Goal: Browse casually: Explore the website without a specific task or goal

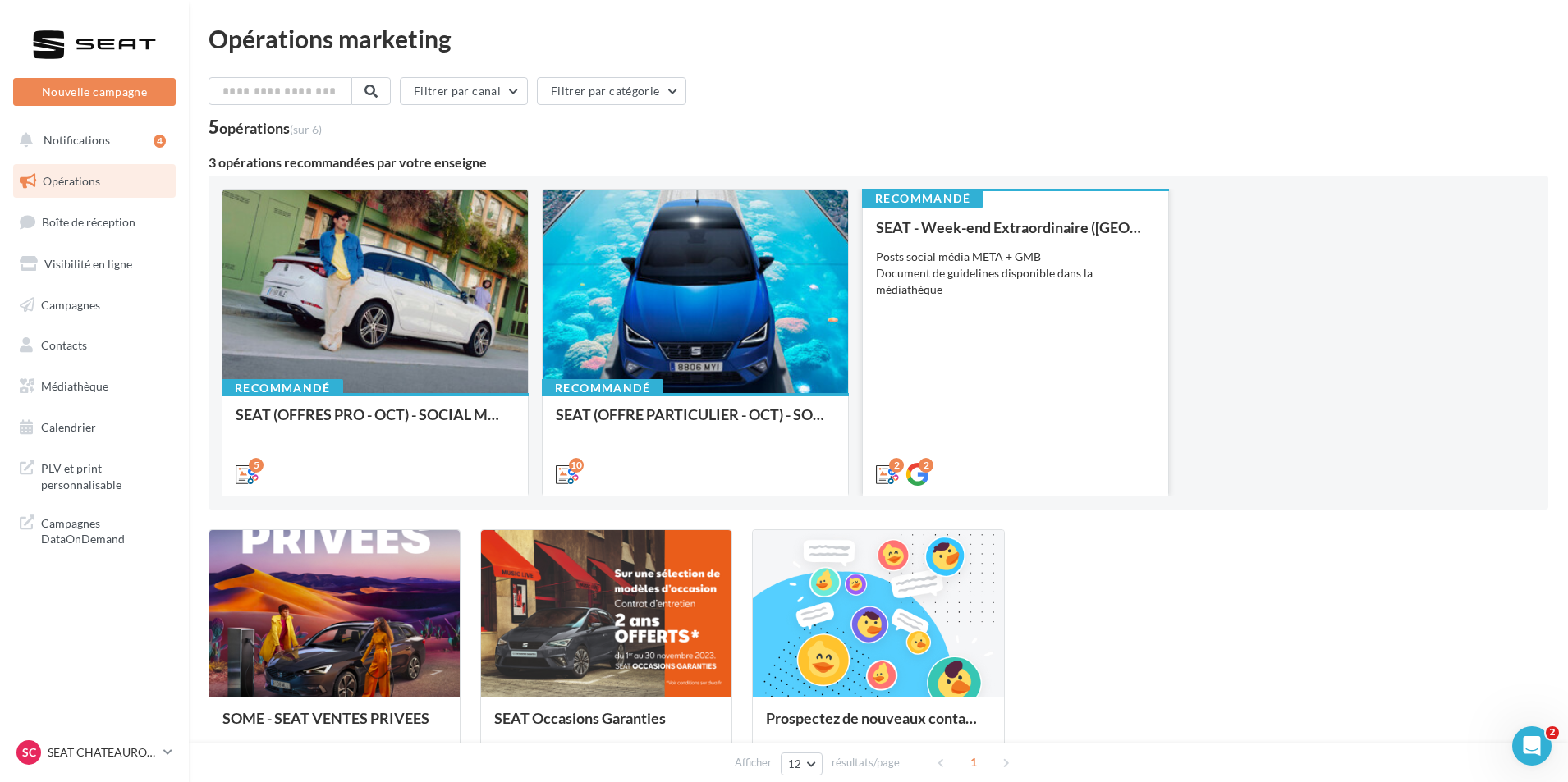
click at [1061, 417] on div "SEAT - Week-end Extraordinaire (JPO) - OCTOBRE Posts social média META + GMB Do…" at bounding box center [1015, 350] width 279 height 262
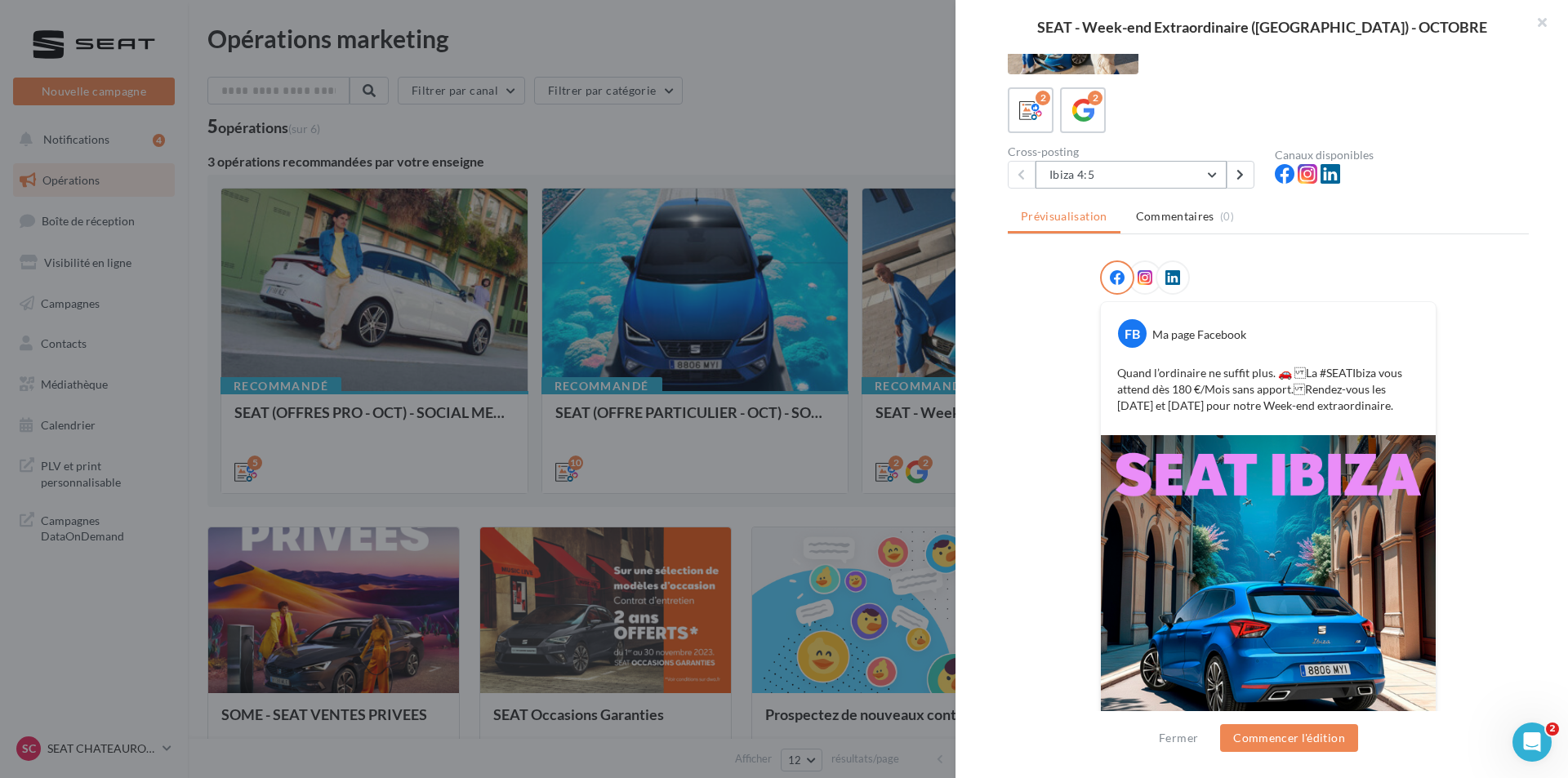
scroll to position [50, 0]
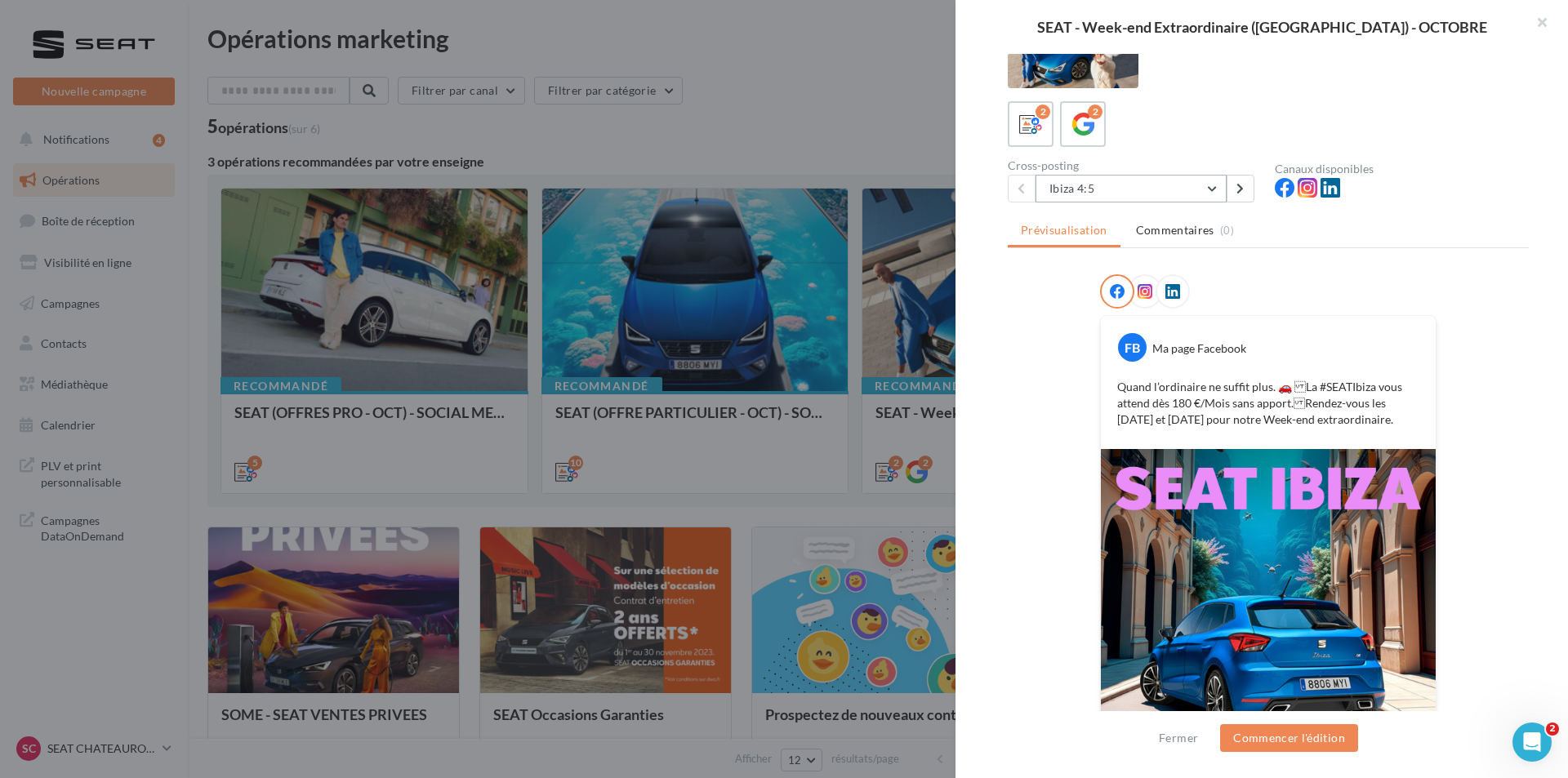
click at [1101, 199] on button "Ibiza 4:5" at bounding box center [1131, 189] width 191 height 28
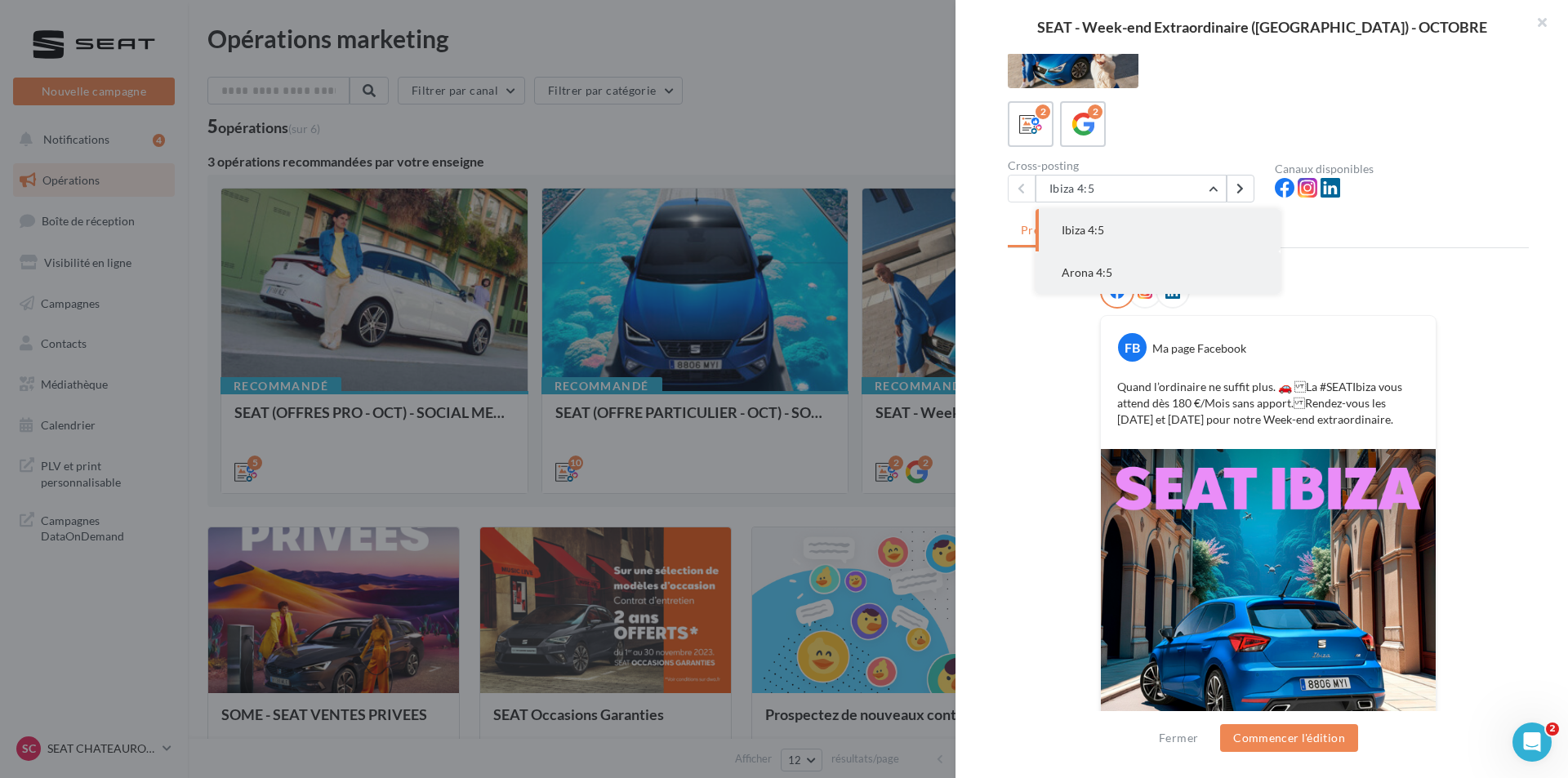
click at [1147, 266] on button "Arona 4:5" at bounding box center [1157, 272] width 245 height 42
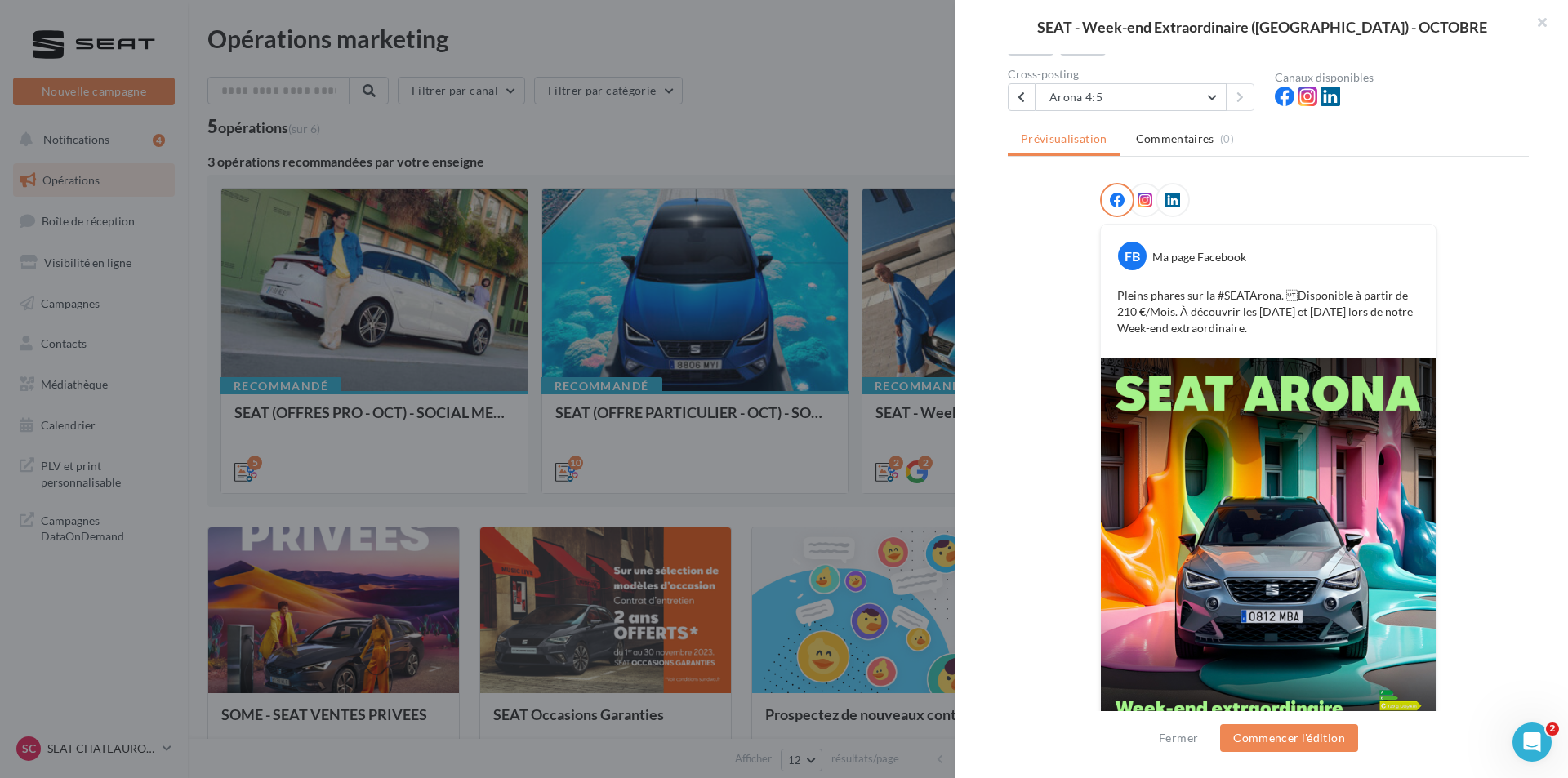
scroll to position [214, 0]
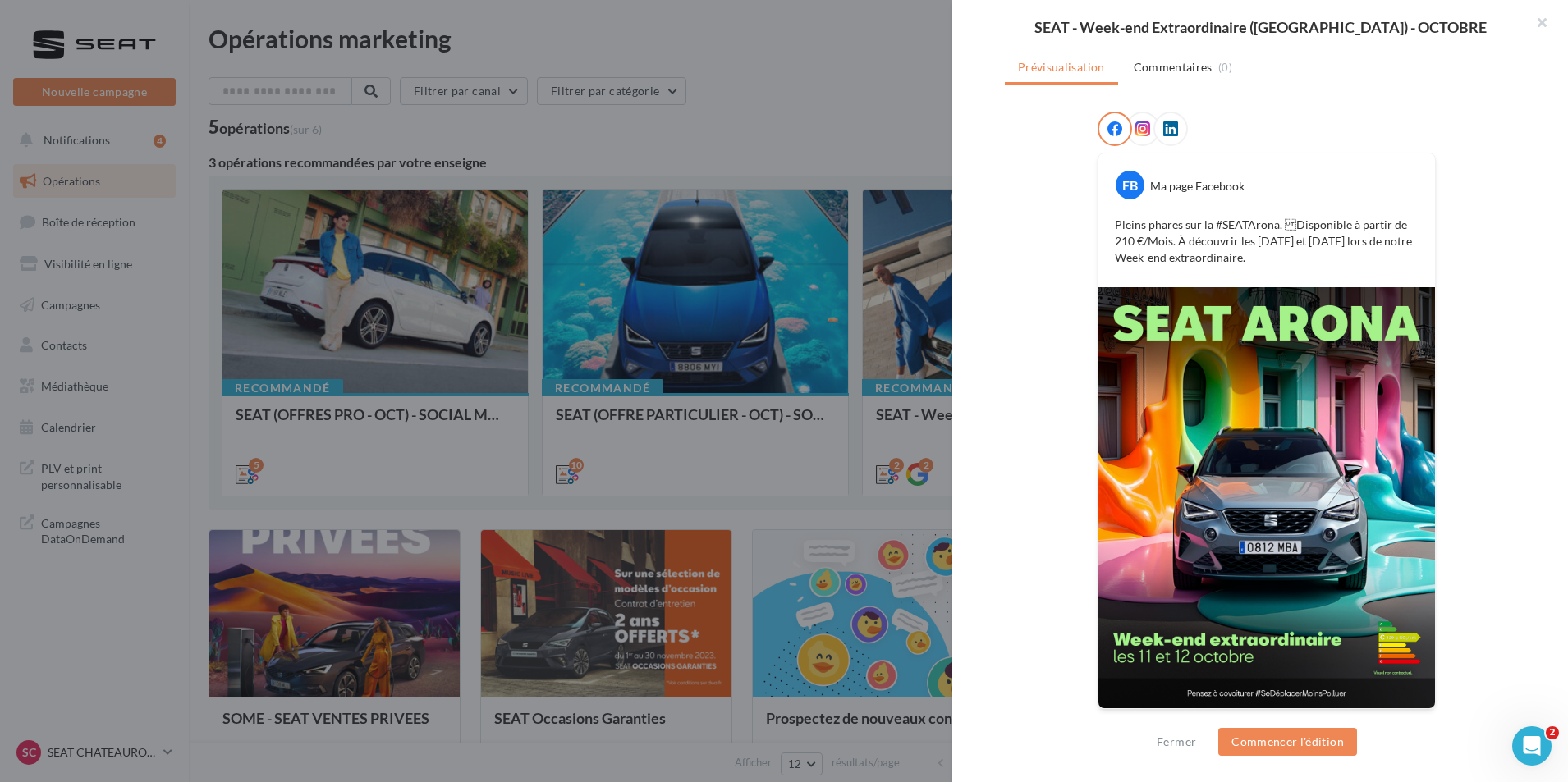
click at [891, 457] on div at bounding box center [784, 391] width 1568 height 782
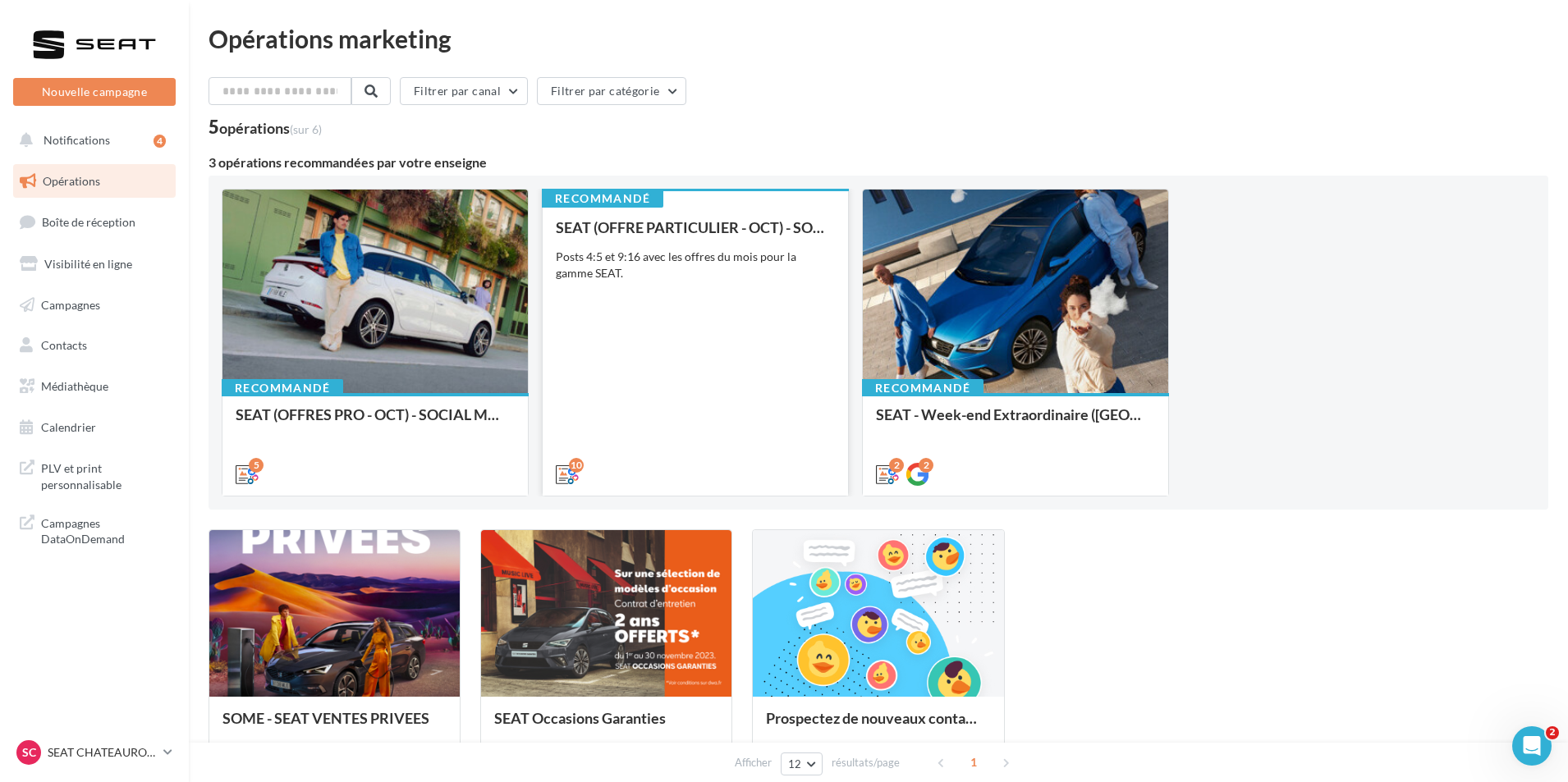
click at [735, 414] on div "SEAT (OFFRE PARTICULIER - OCT) - SOCIAL MEDIA Posts 4:5 et 9:16 avec les offres…" at bounding box center [695, 350] width 279 height 262
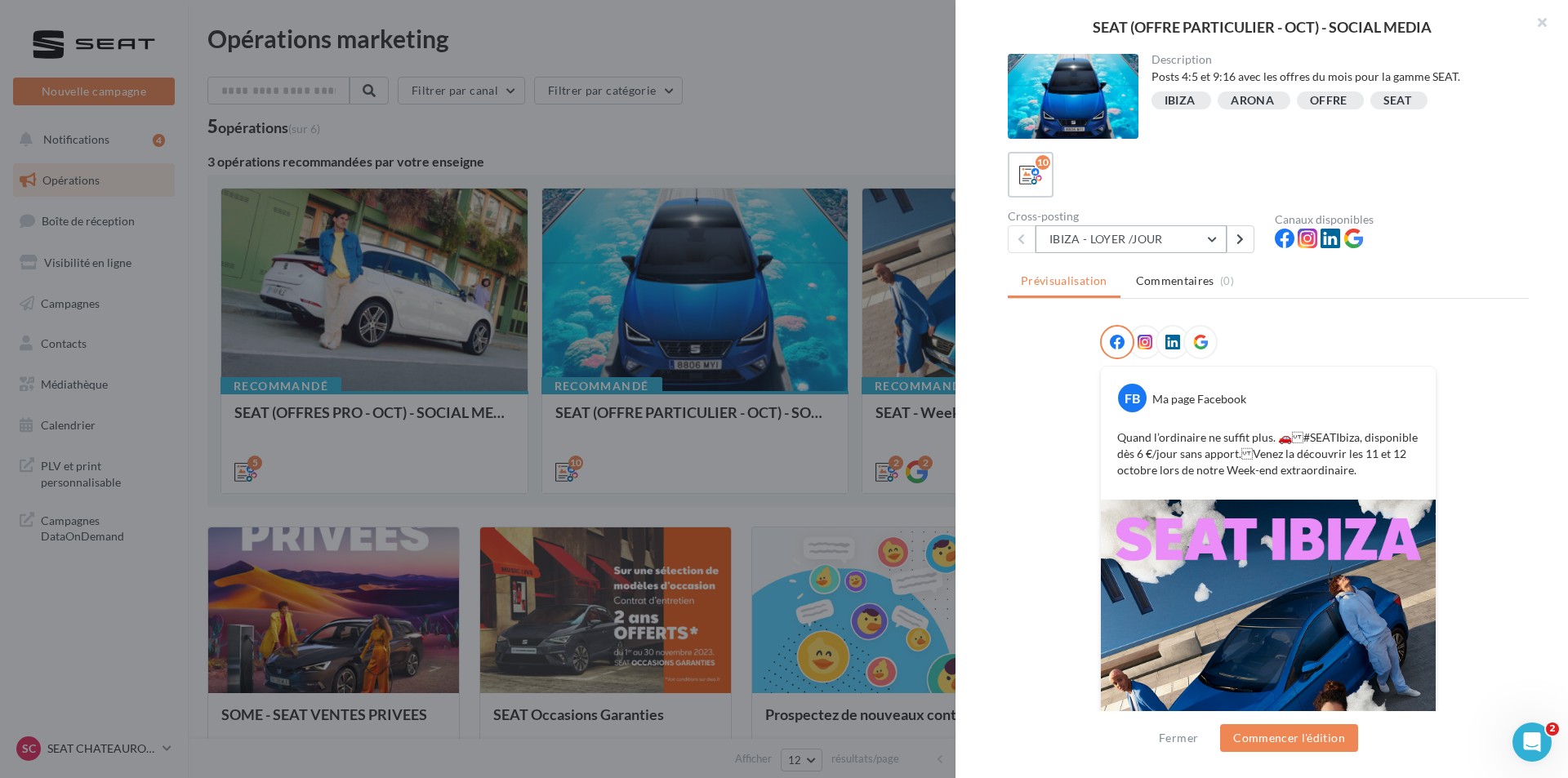
click at [1168, 234] on button "IBIZA - LOYER /JOUR" at bounding box center [1131, 239] width 191 height 28
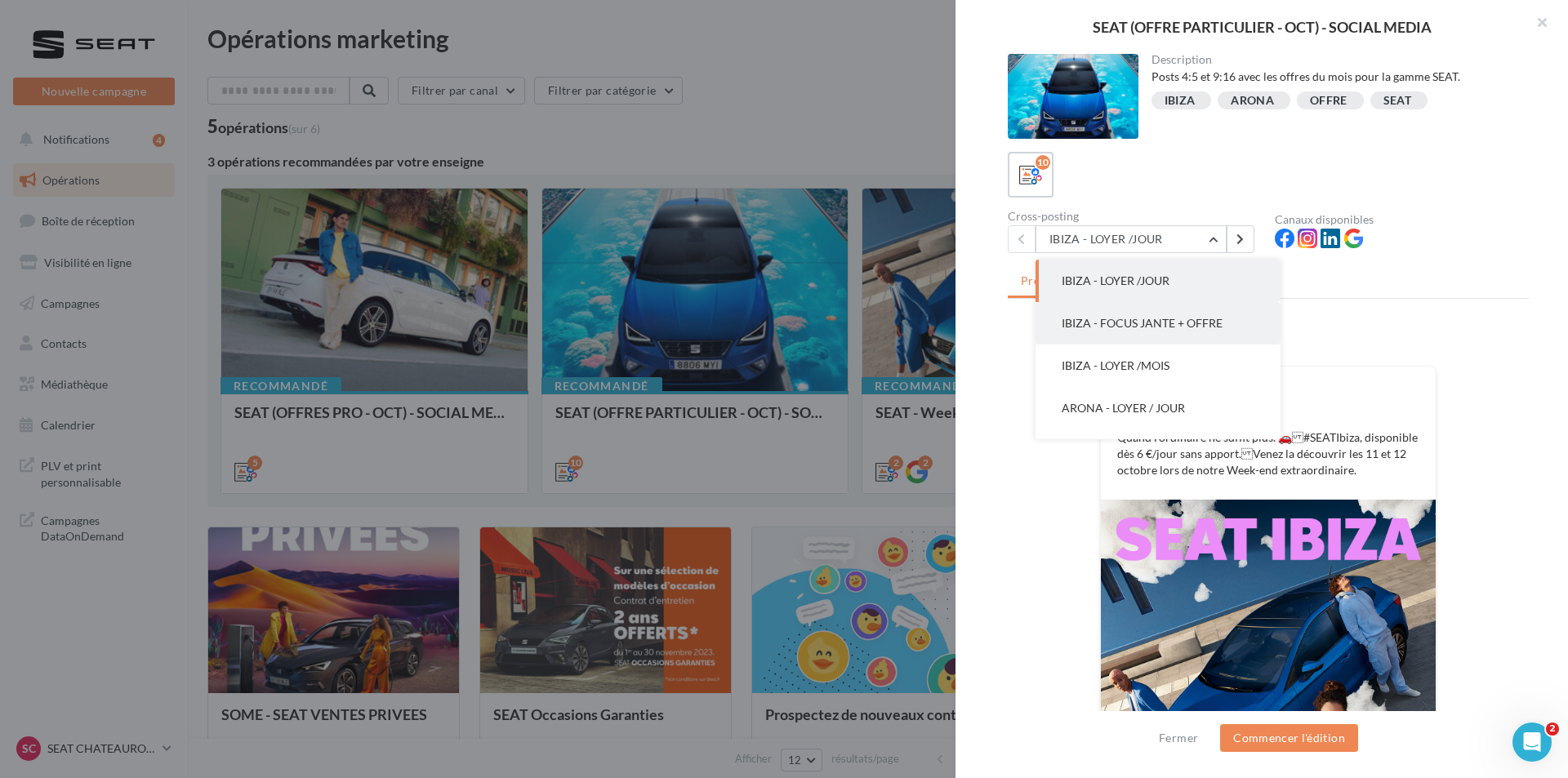
click at [1155, 318] on span "IBIZA - FOCUS JANTE + OFFRE" at bounding box center [1142, 323] width 161 height 14
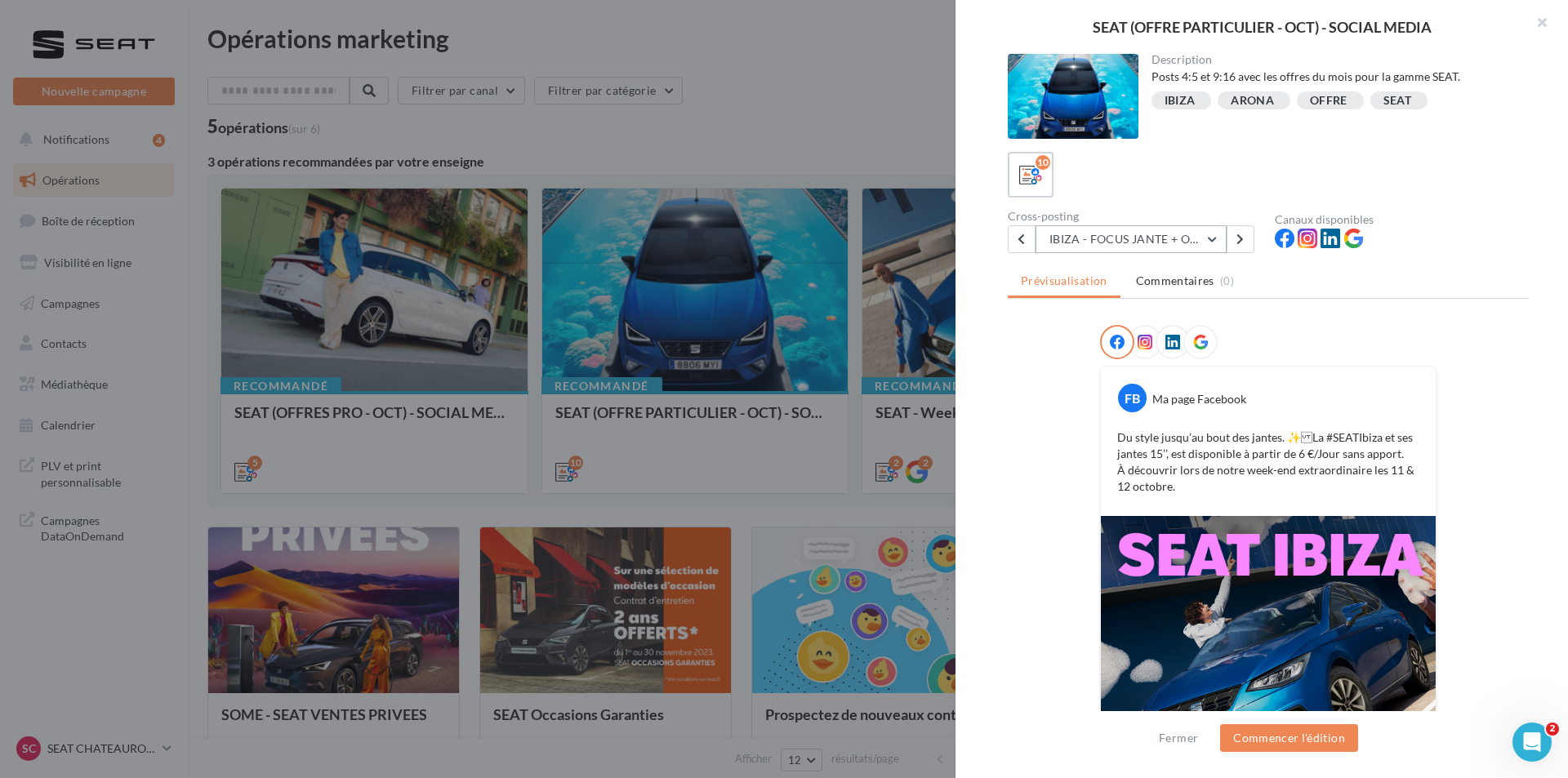
click at [1186, 238] on button "IBIZA - FOCUS JANTE + OFFRE" at bounding box center [1131, 239] width 191 height 28
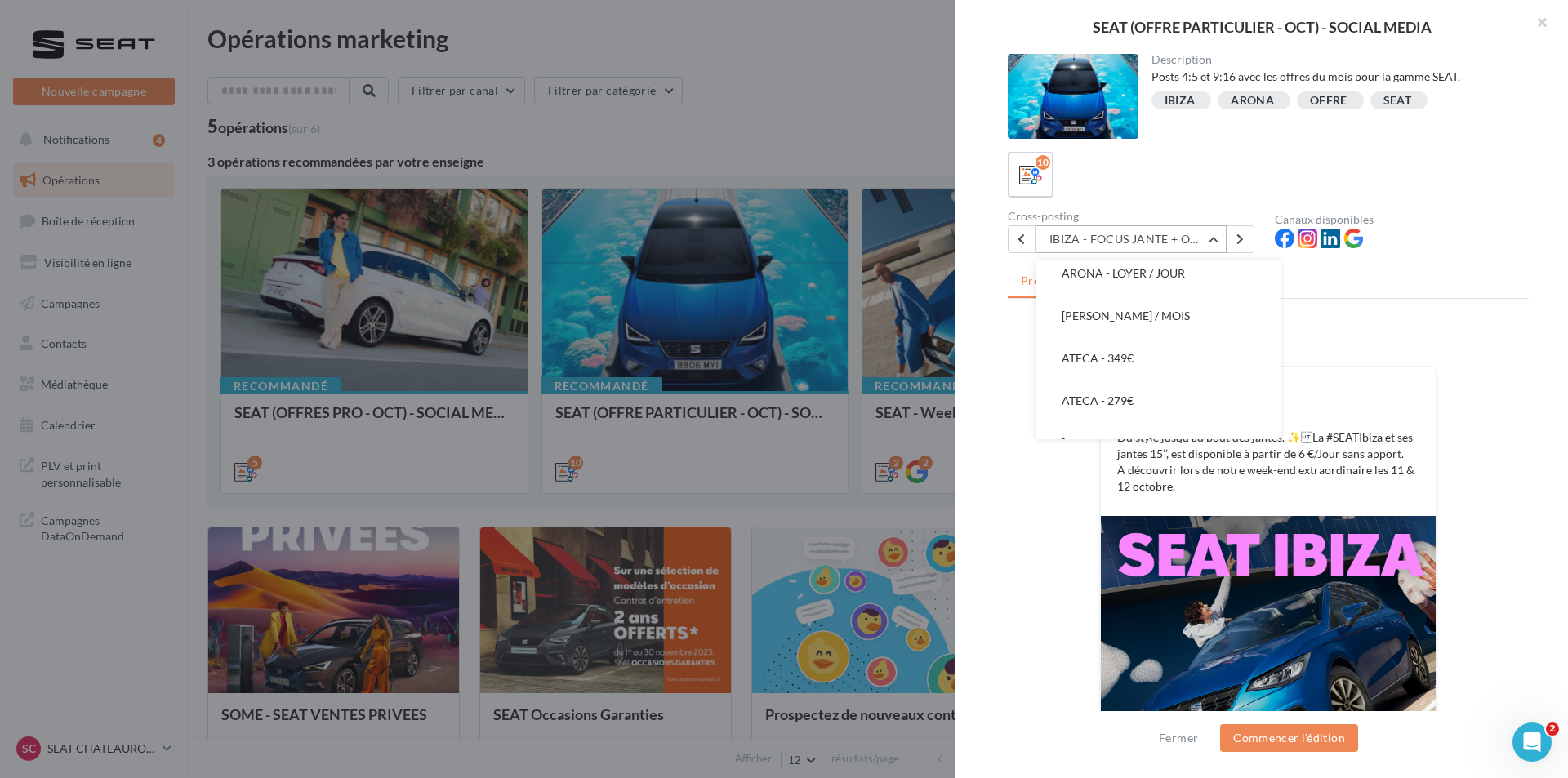
scroll to position [163, 0]
click at [1118, 325] on span "ATECA - 349€" at bounding box center [1097, 329] width 72 height 14
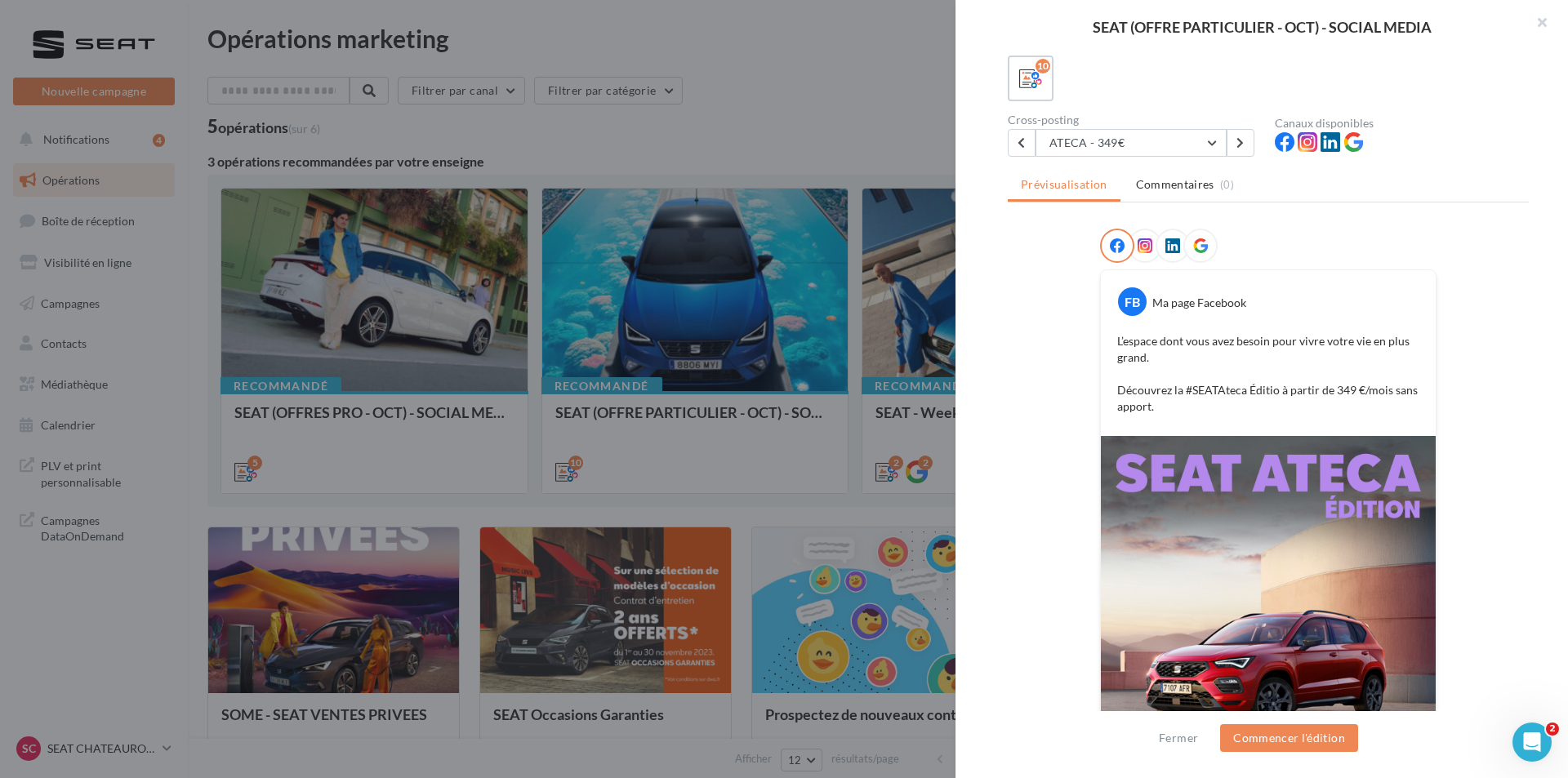
scroll to position [83, 0]
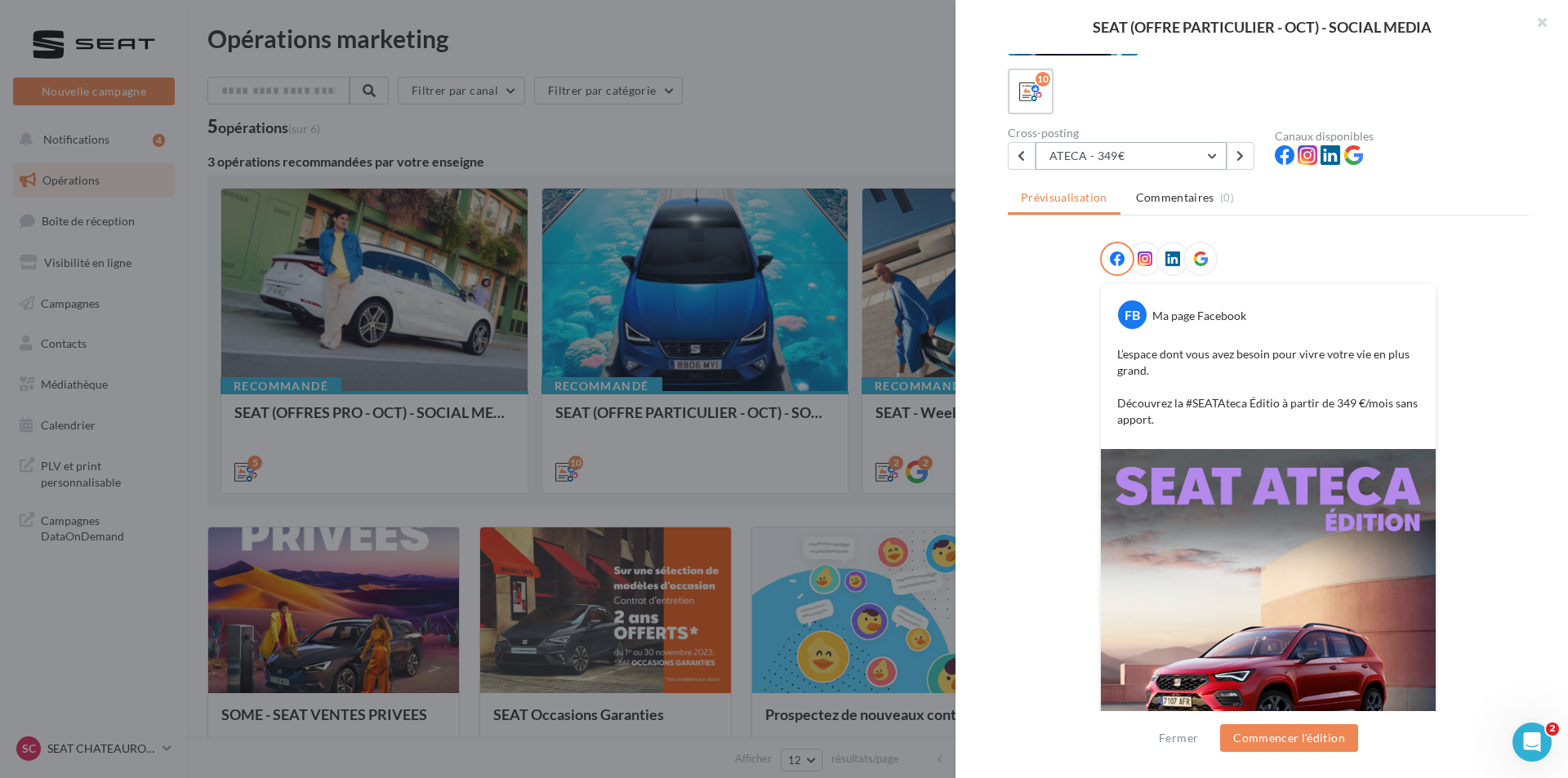
click at [1183, 154] on button "ATECA - 349€" at bounding box center [1131, 156] width 191 height 28
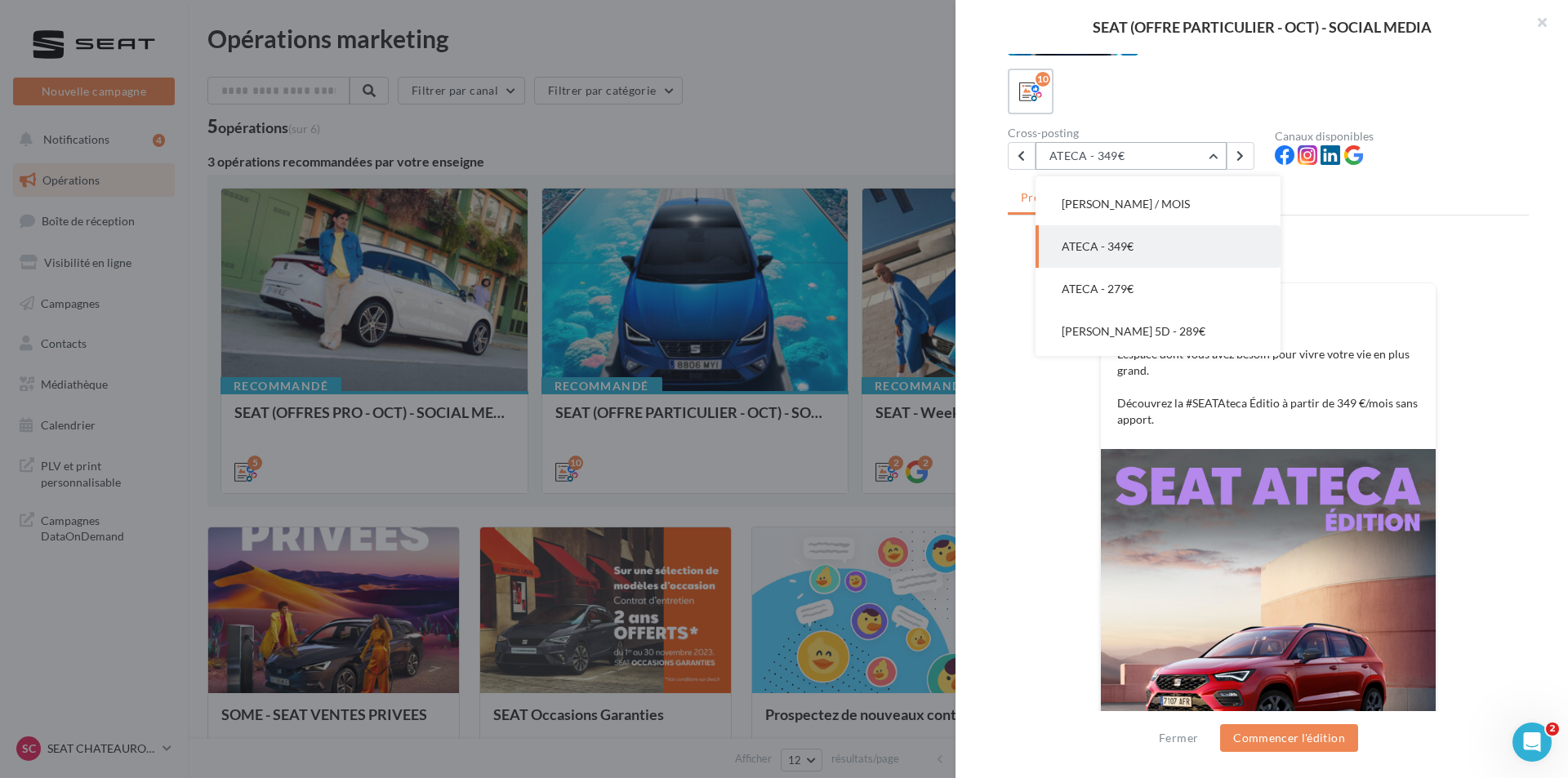
scroll to position [170, 0]
click at [1161, 294] on button "ATECA - 279€" at bounding box center [1157, 282] width 245 height 42
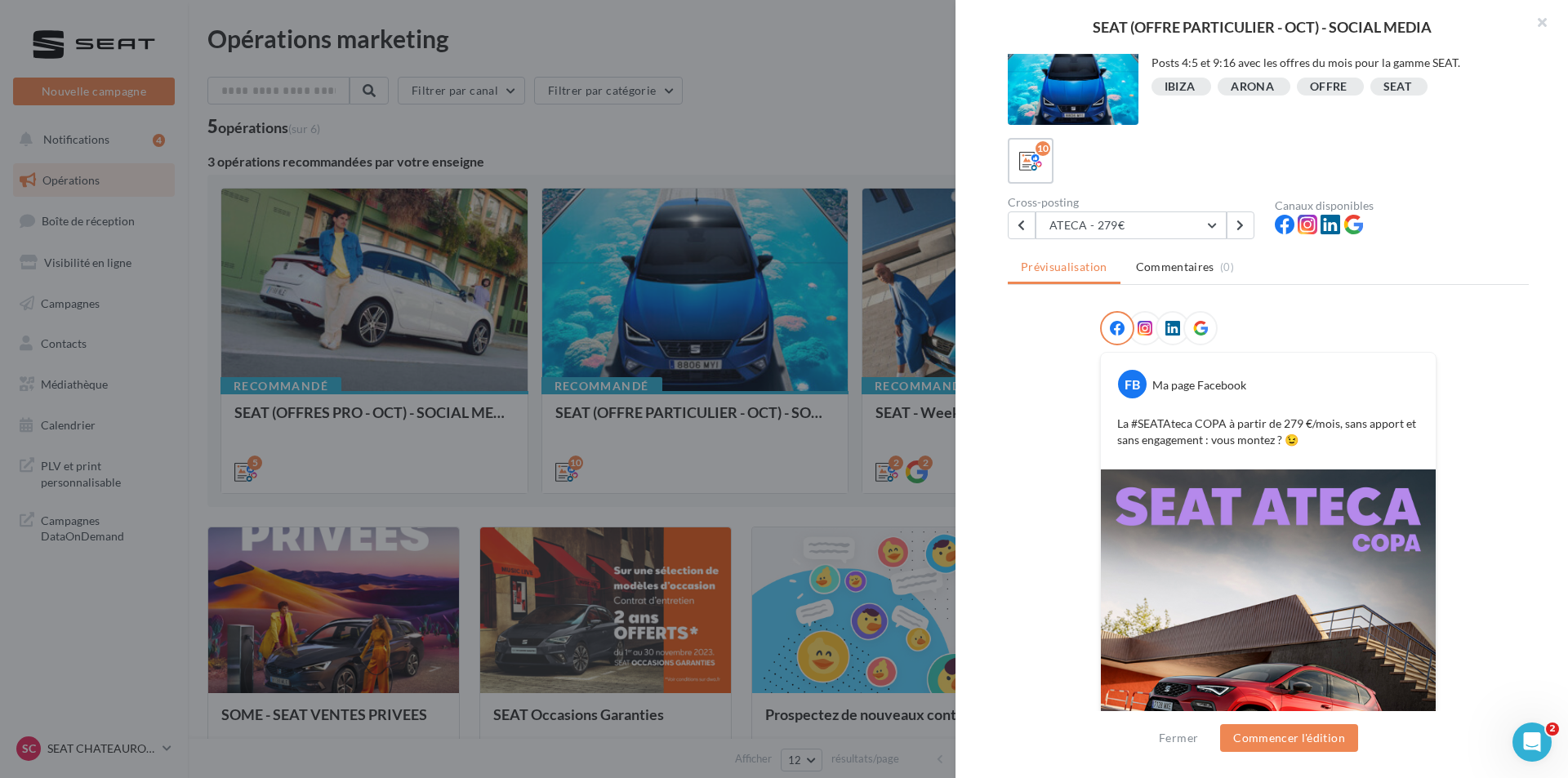
scroll to position [0, 0]
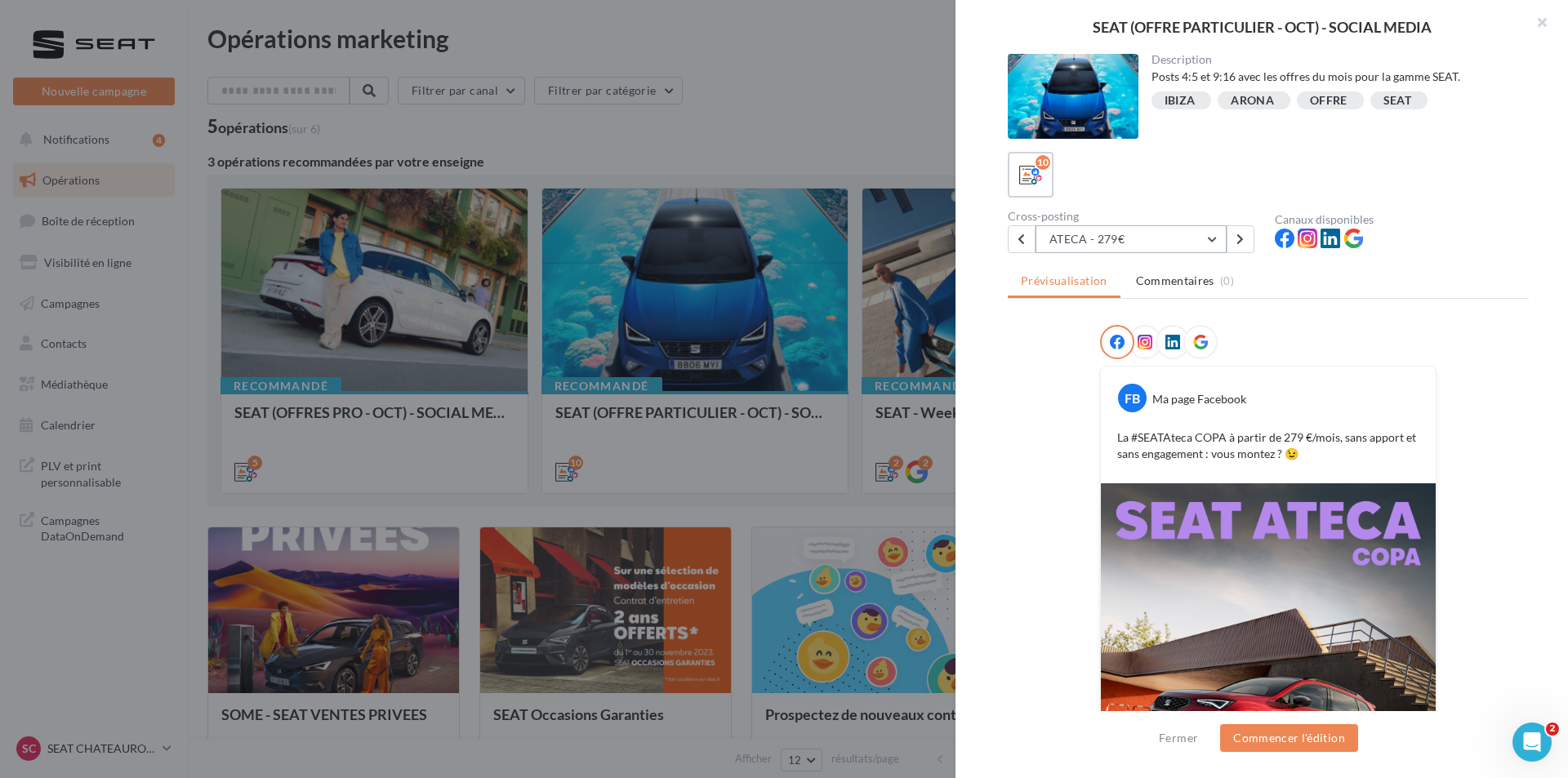
click at [1129, 230] on button "ATECA - 279€" at bounding box center [1131, 239] width 191 height 28
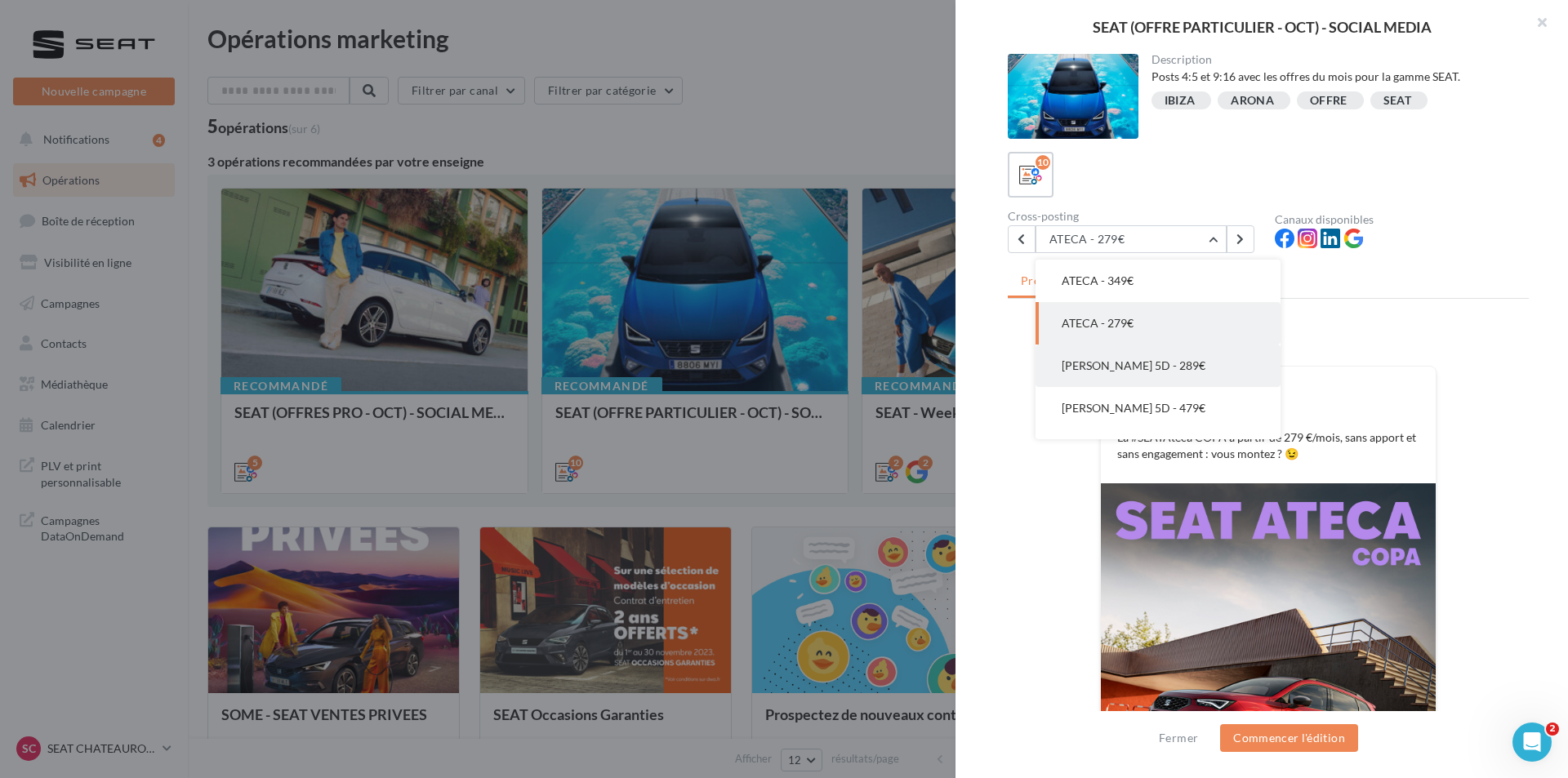
click at [1123, 376] on button "[PERSON_NAME] 5D - 289€" at bounding box center [1157, 365] width 245 height 42
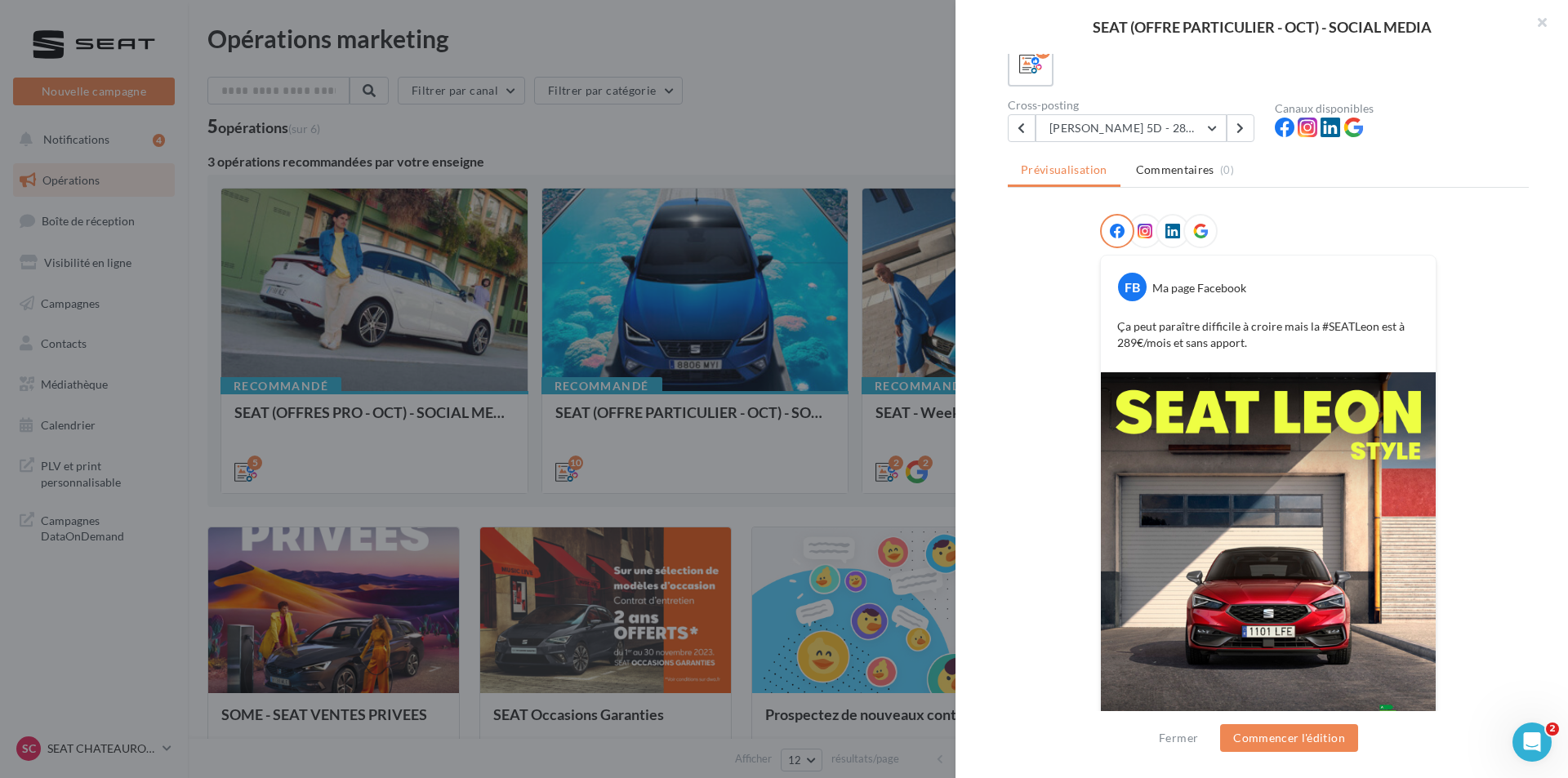
scroll to position [35, 0]
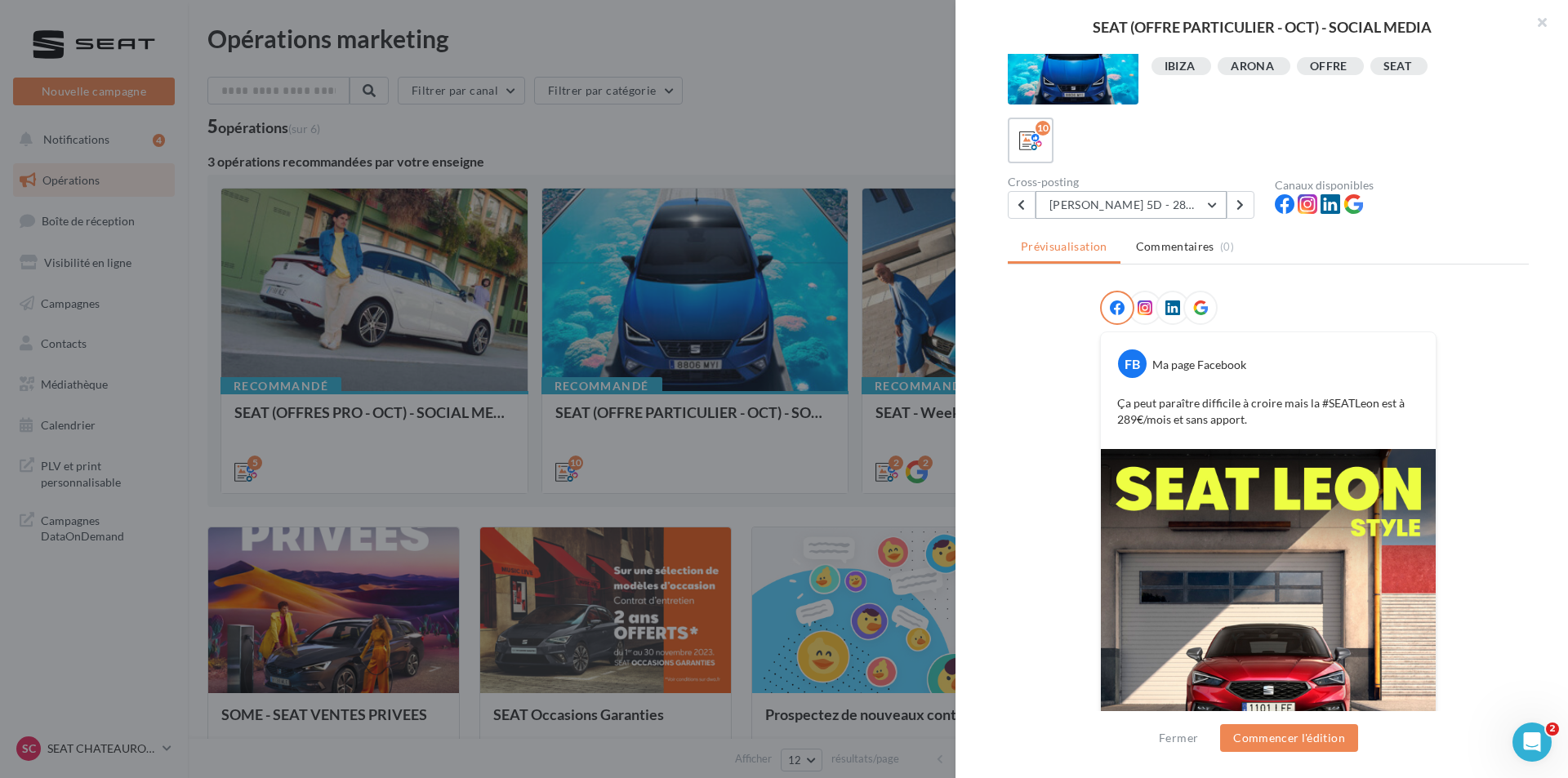
click at [1131, 210] on button "[PERSON_NAME] 5D - 289€" at bounding box center [1131, 205] width 191 height 28
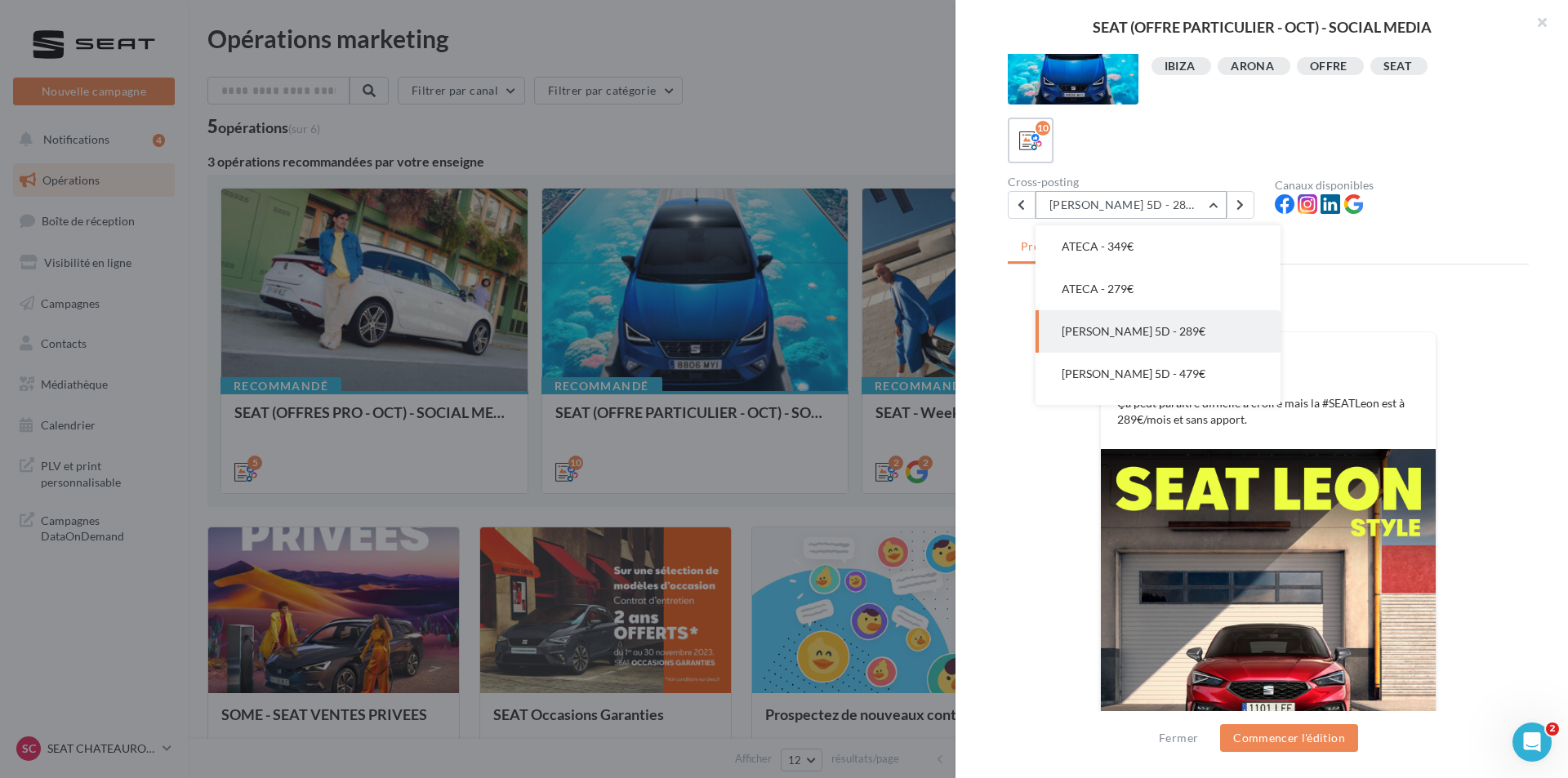
scroll to position [245, 0]
click at [1147, 338] on button "[PERSON_NAME] 5D - 479€" at bounding box center [1157, 341] width 245 height 42
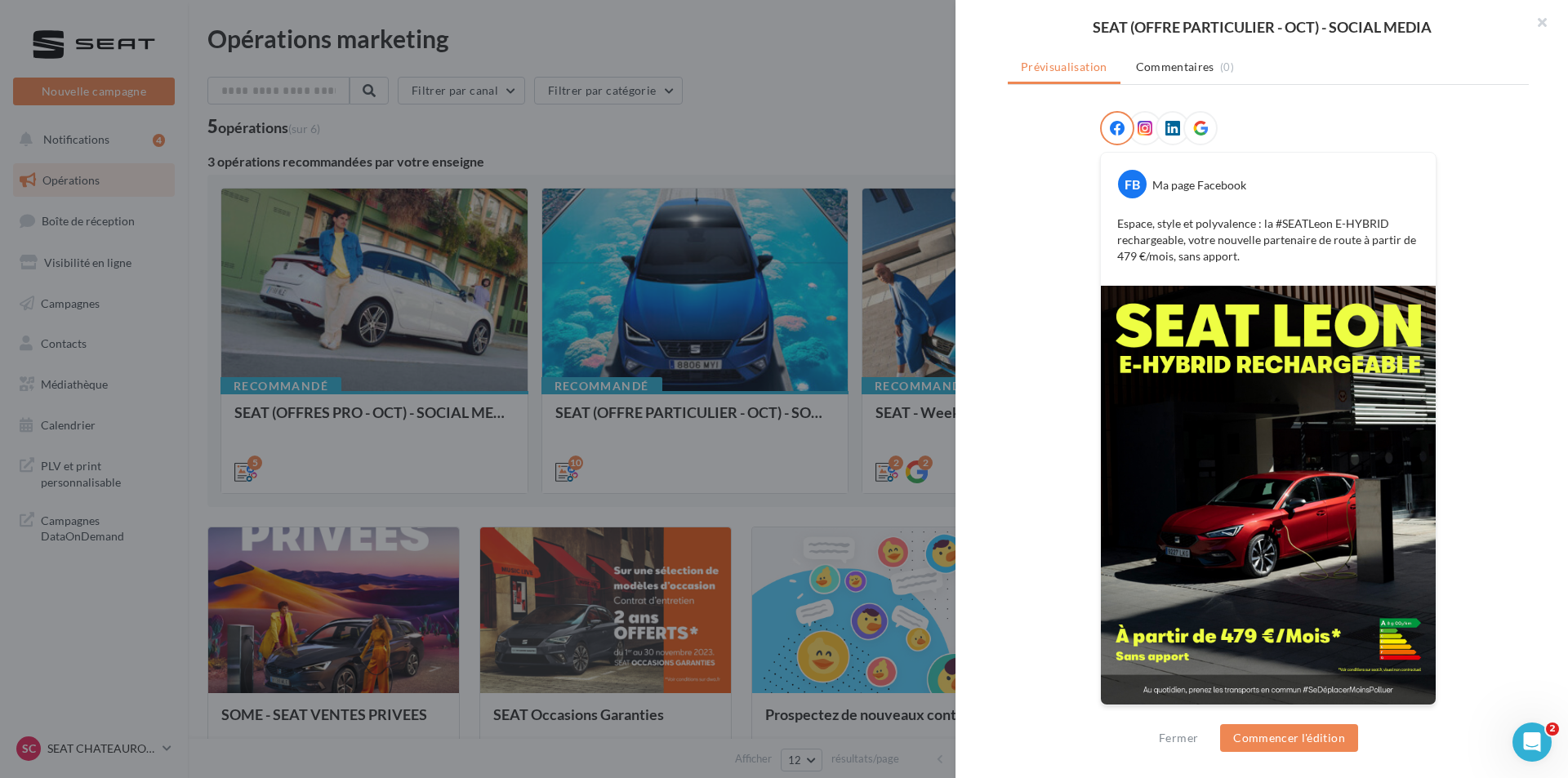
scroll to position [50, 0]
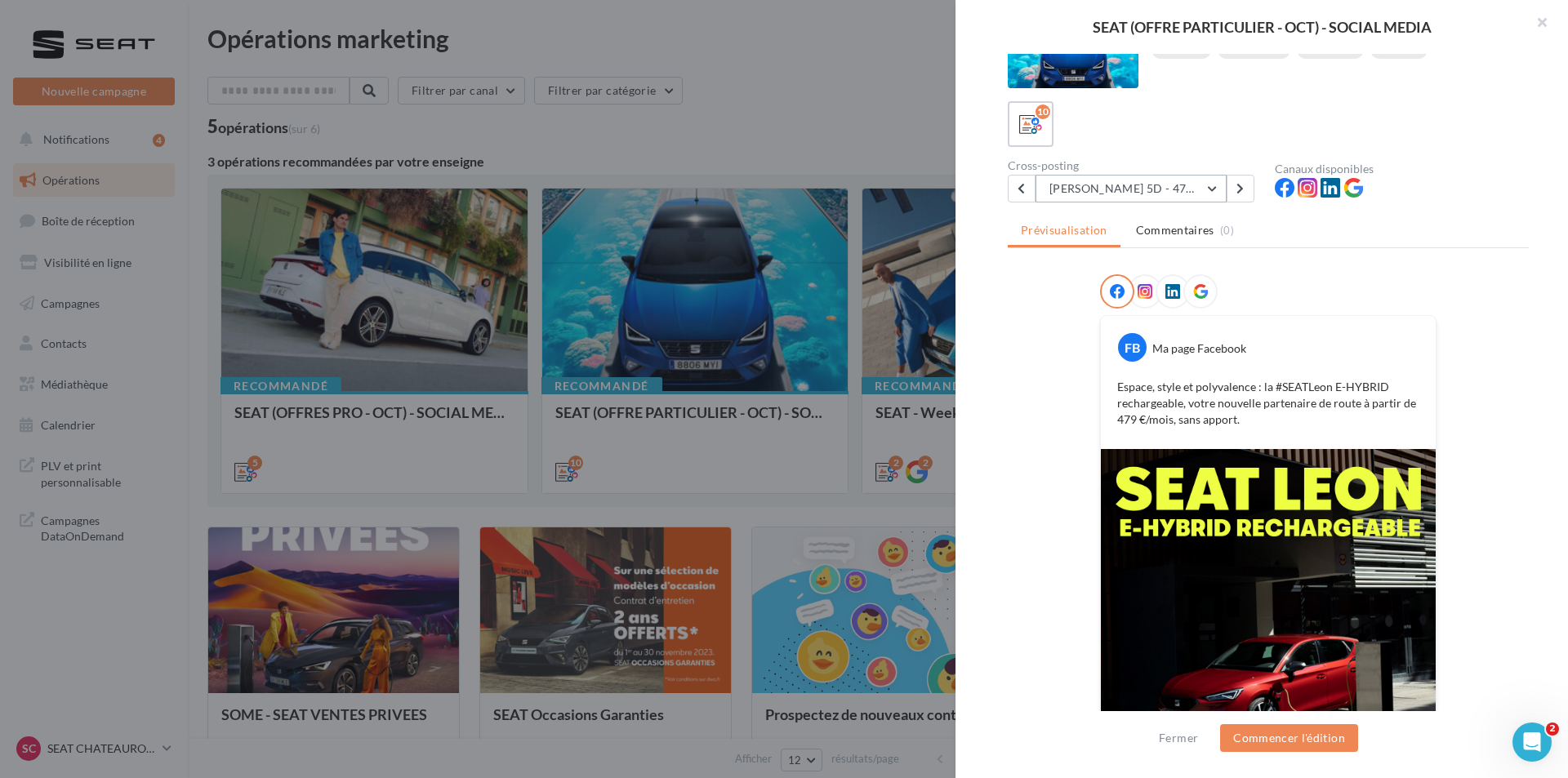
click at [1146, 193] on button "[PERSON_NAME] 5D - 479€" at bounding box center [1131, 189] width 191 height 28
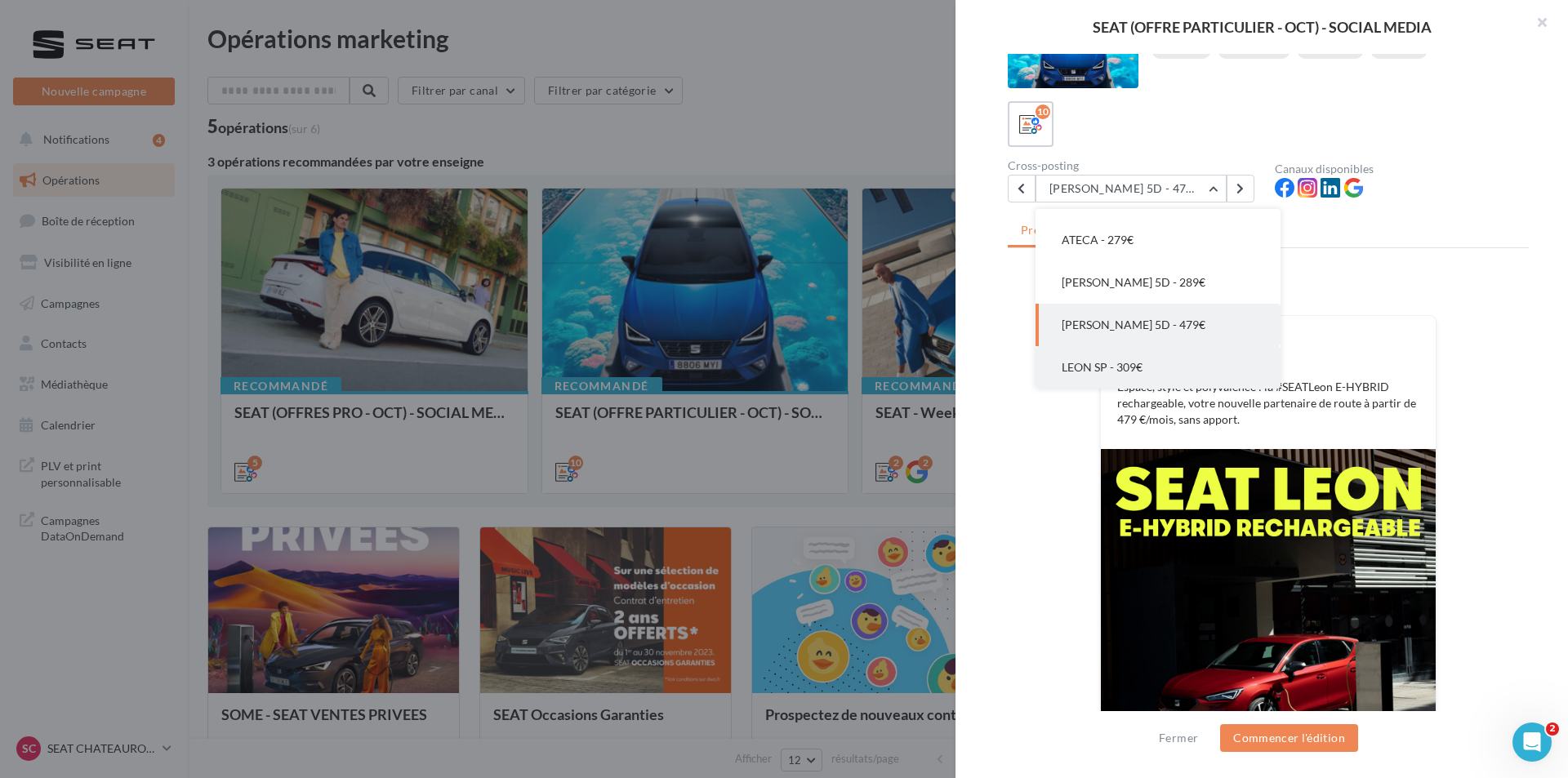
click at [1172, 362] on button "LEON SP - 309€" at bounding box center [1157, 367] width 245 height 42
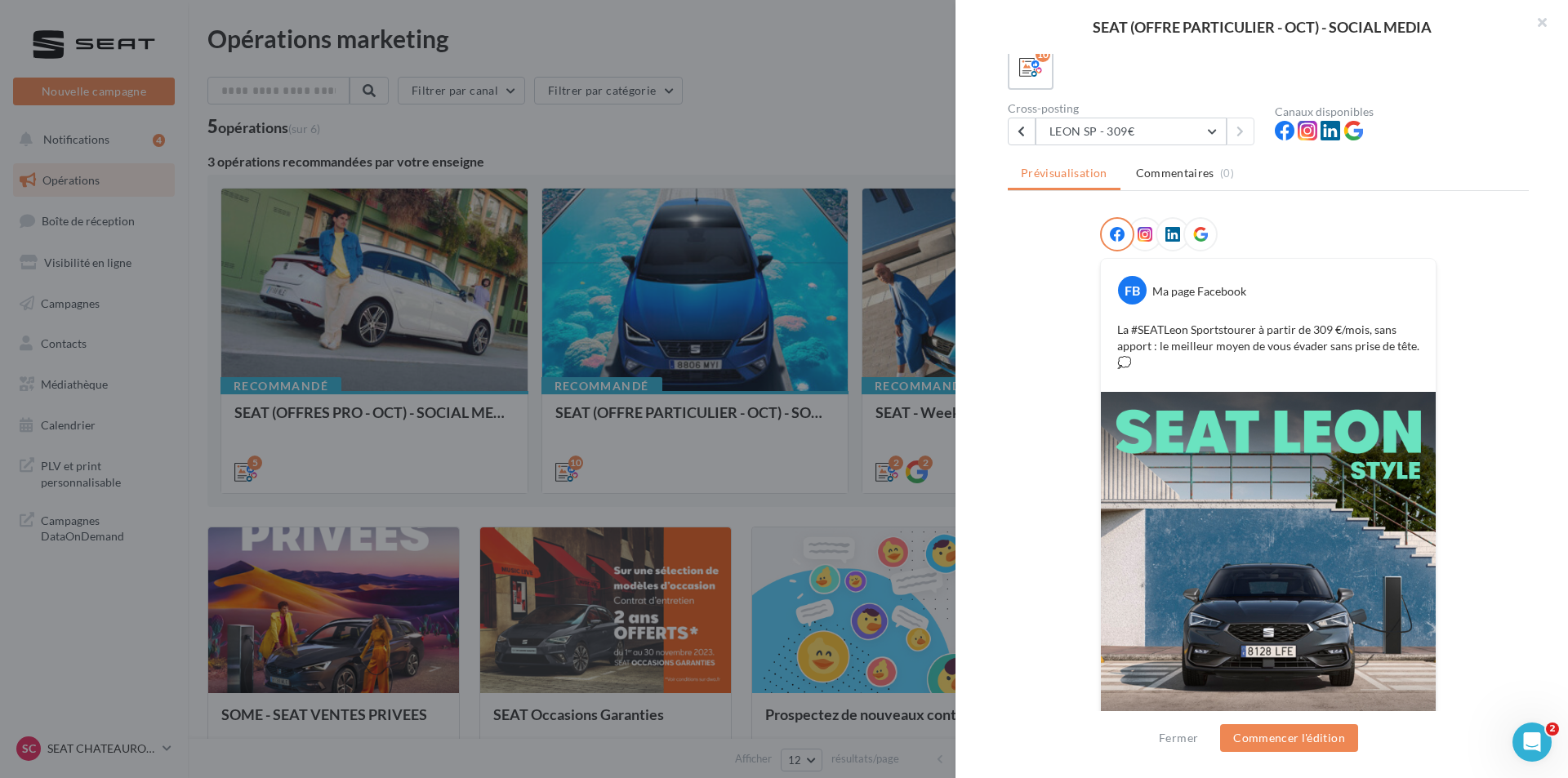
scroll to position [214, 0]
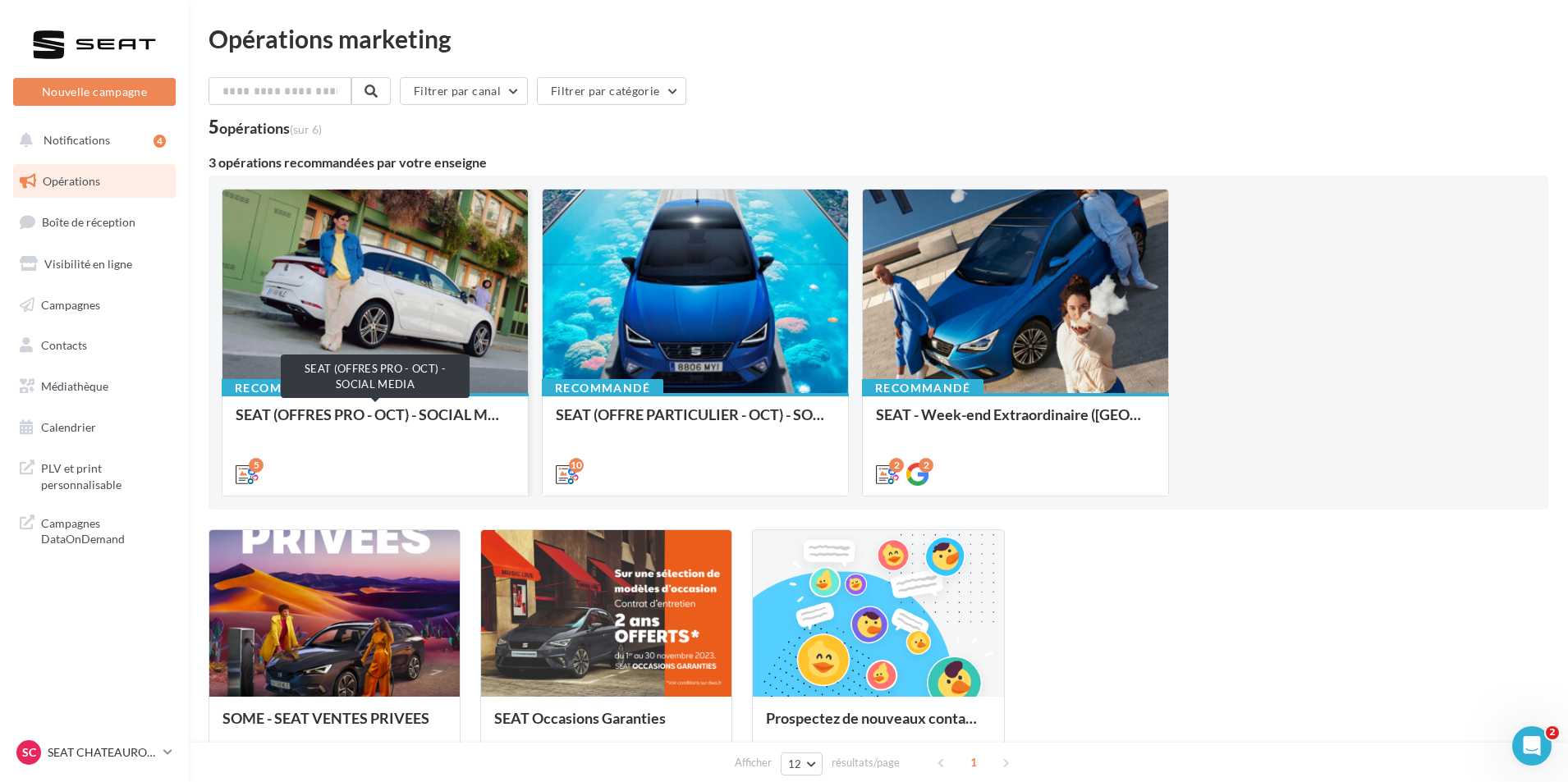
click at [426, 416] on div "SEAT (OFFRES PRO - OCT) - SOCIAL MEDIA" at bounding box center [375, 423] width 279 height 33
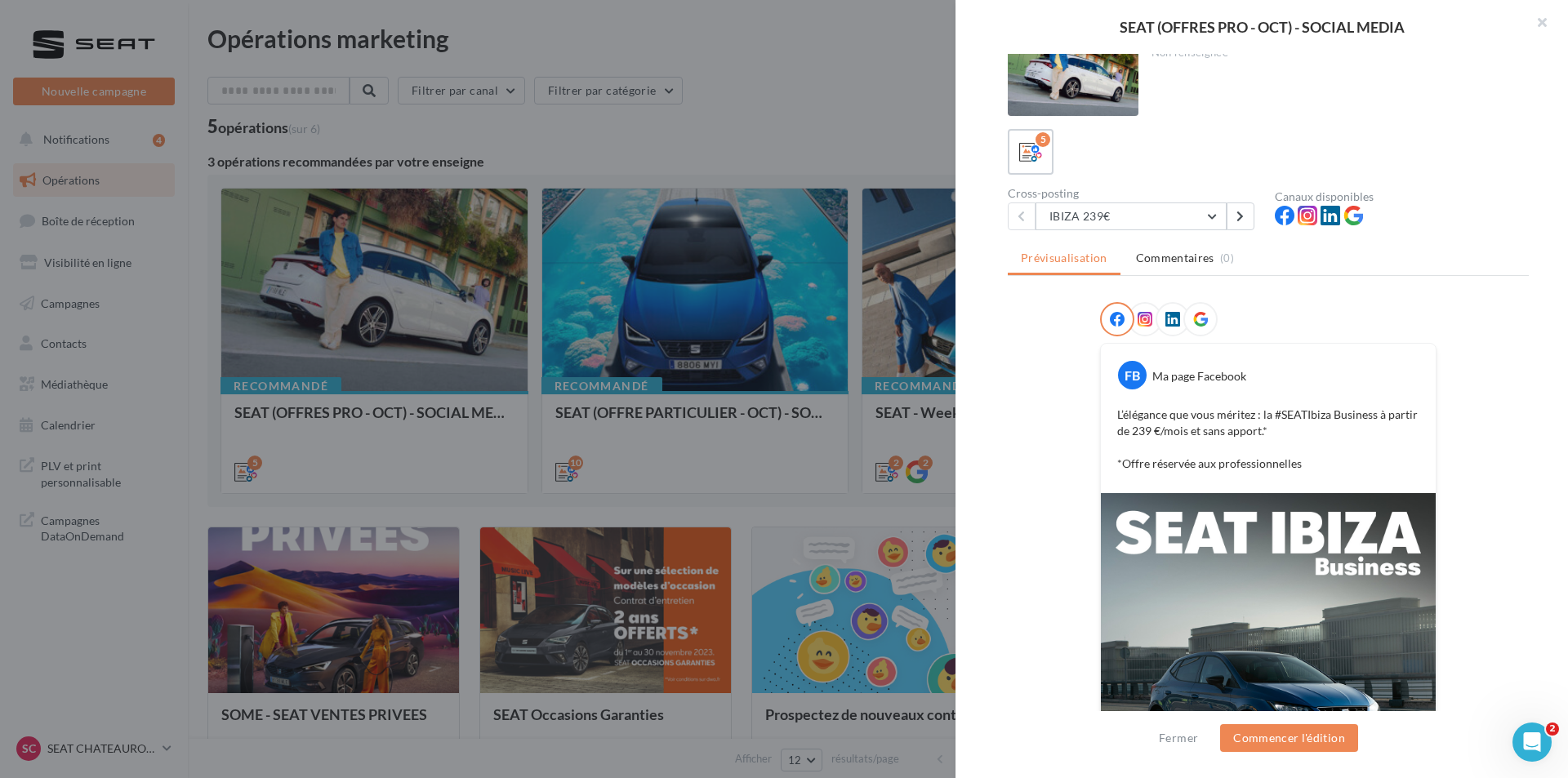
scroll to position [0, 0]
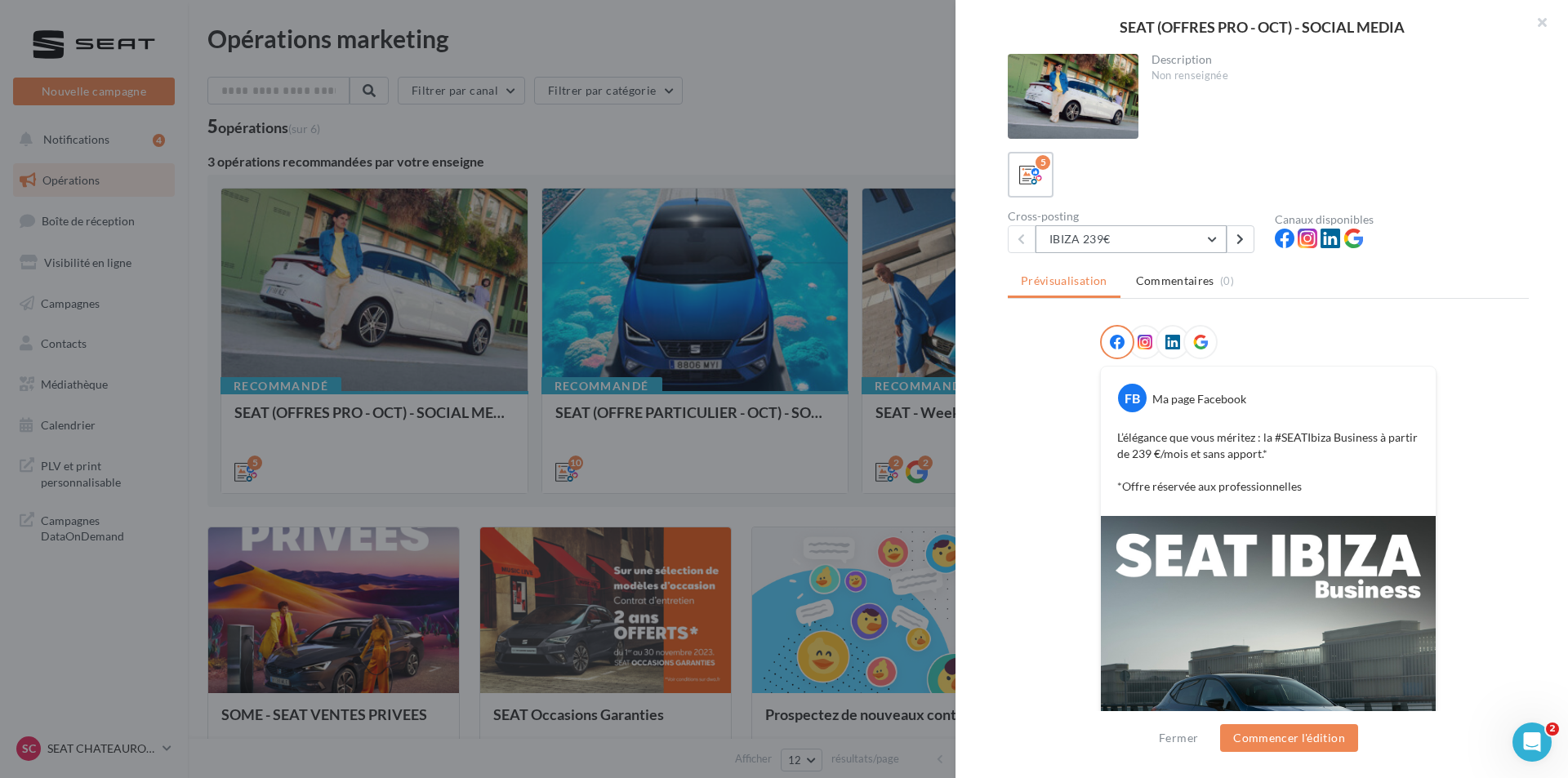
click at [1205, 240] on button "IBIZA 239€" at bounding box center [1131, 239] width 191 height 28
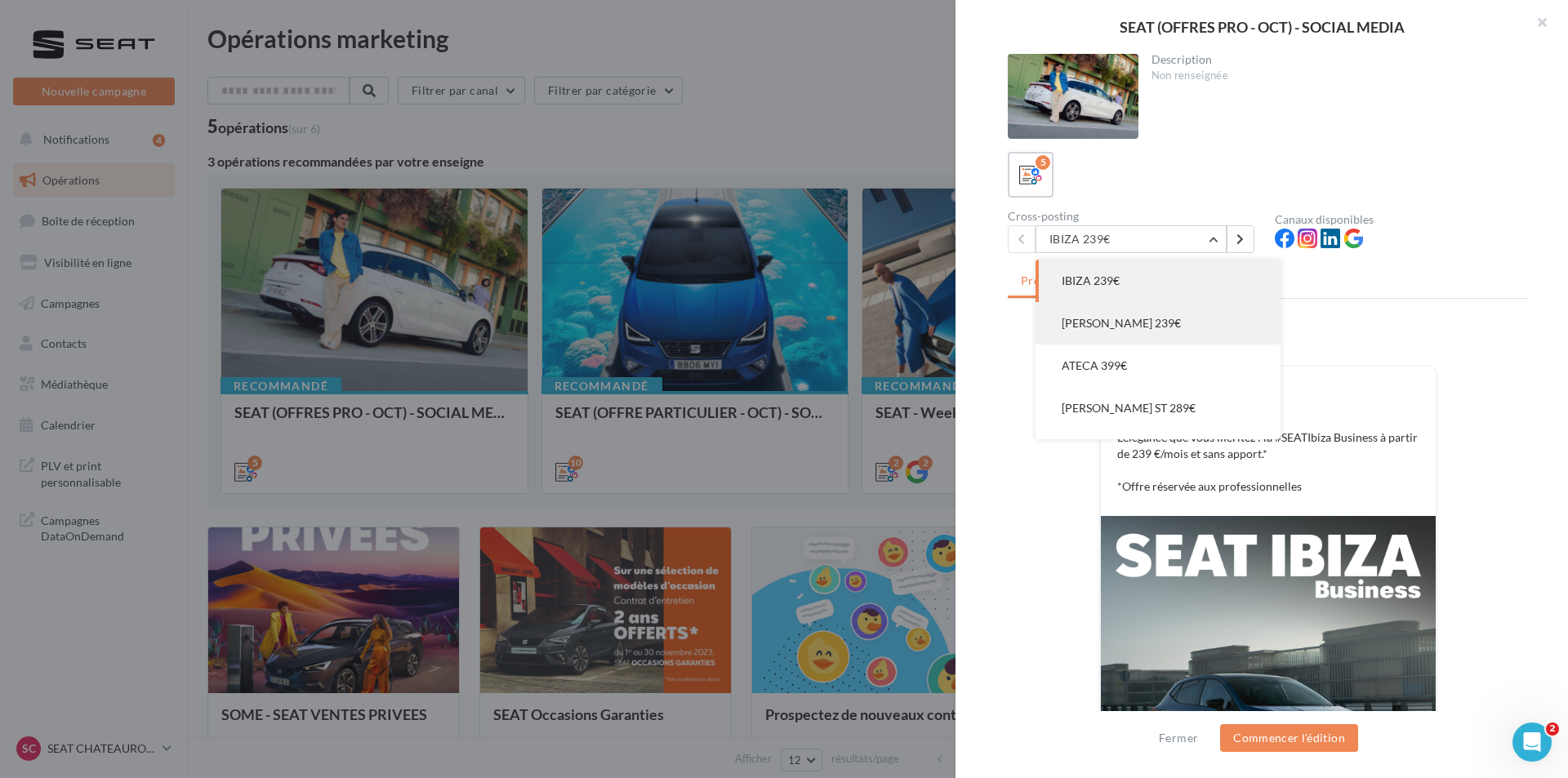
click at [1182, 336] on button "[PERSON_NAME] 239€" at bounding box center [1157, 323] width 245 height 42
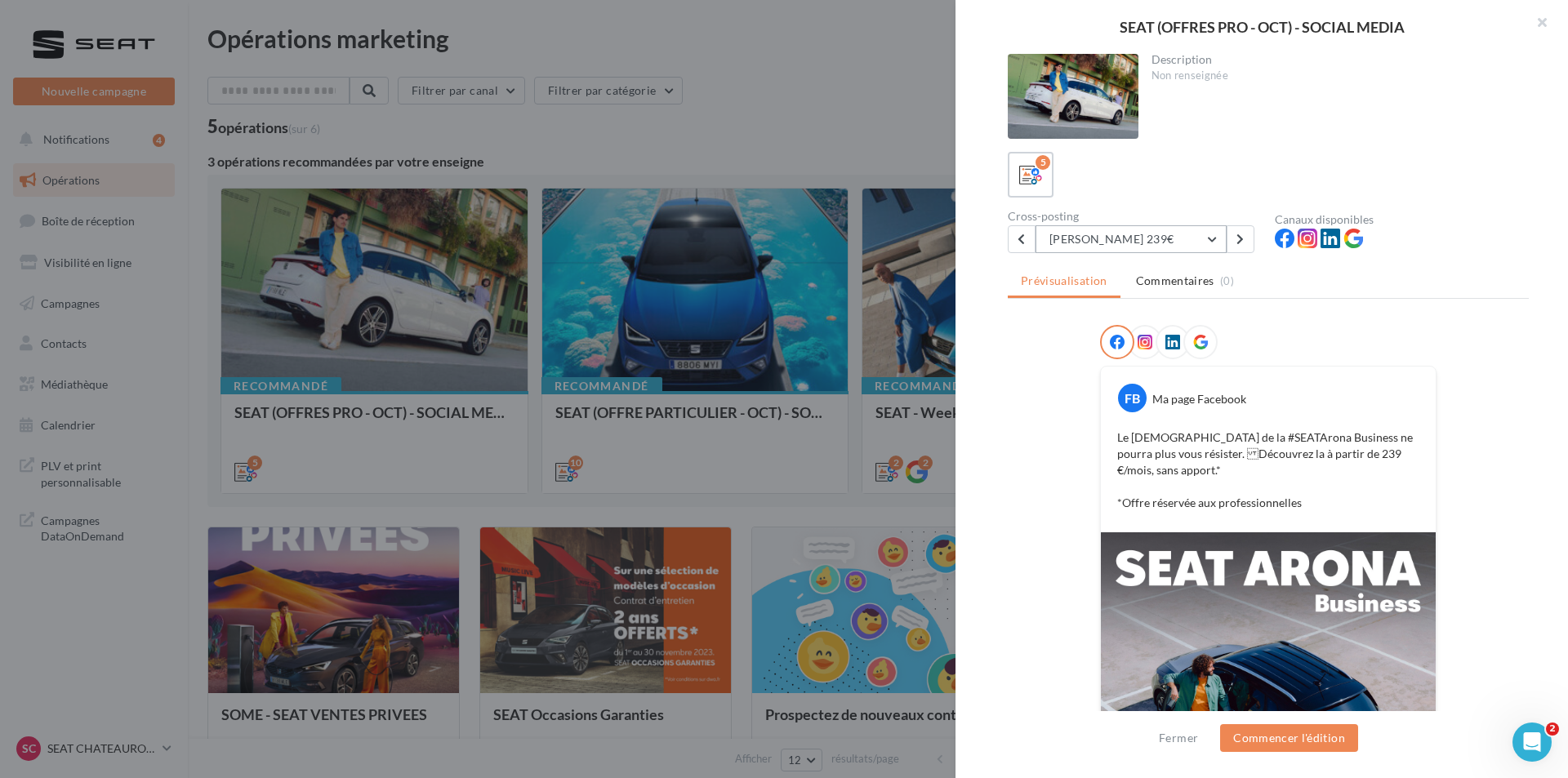
click at [1147, 243] on button "[PERSON_NAME] 239€" at bounding box center [1131, 239] width 191 height 28
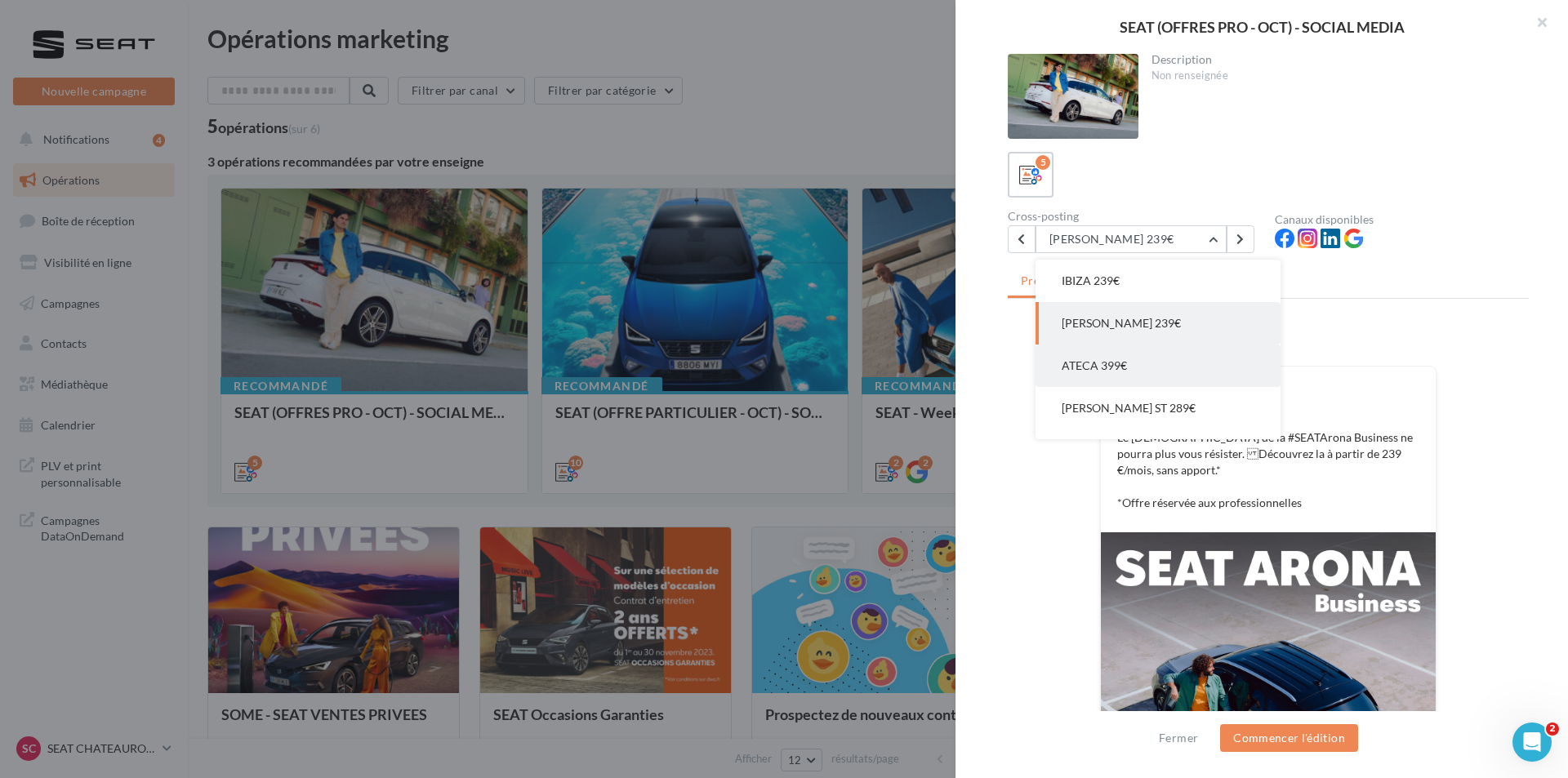
click at [1138, 361] on button "ATECA 399€" at bounding box center [1157, 365] width 245 height 42
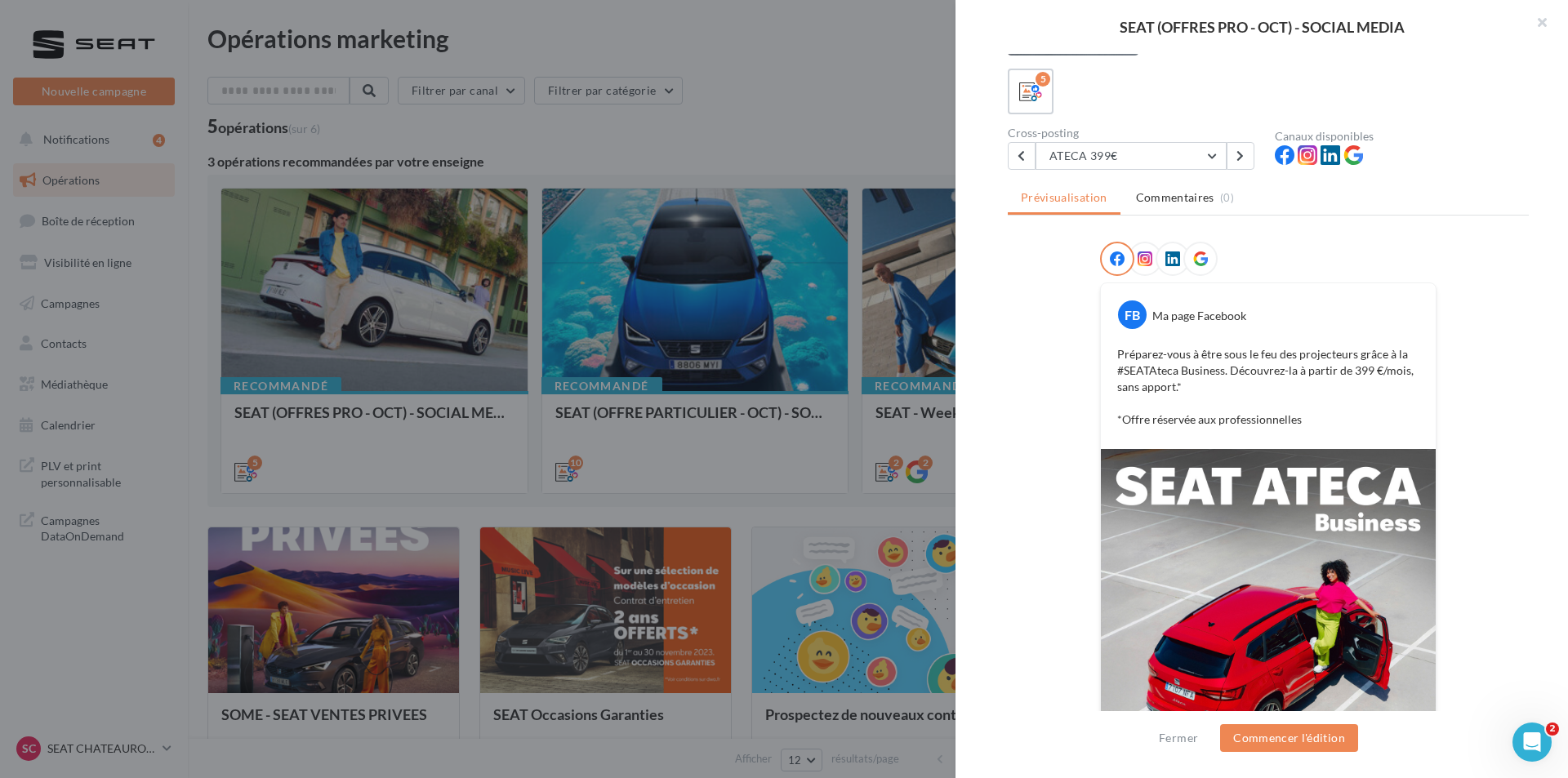
scroll to position [82, 0]
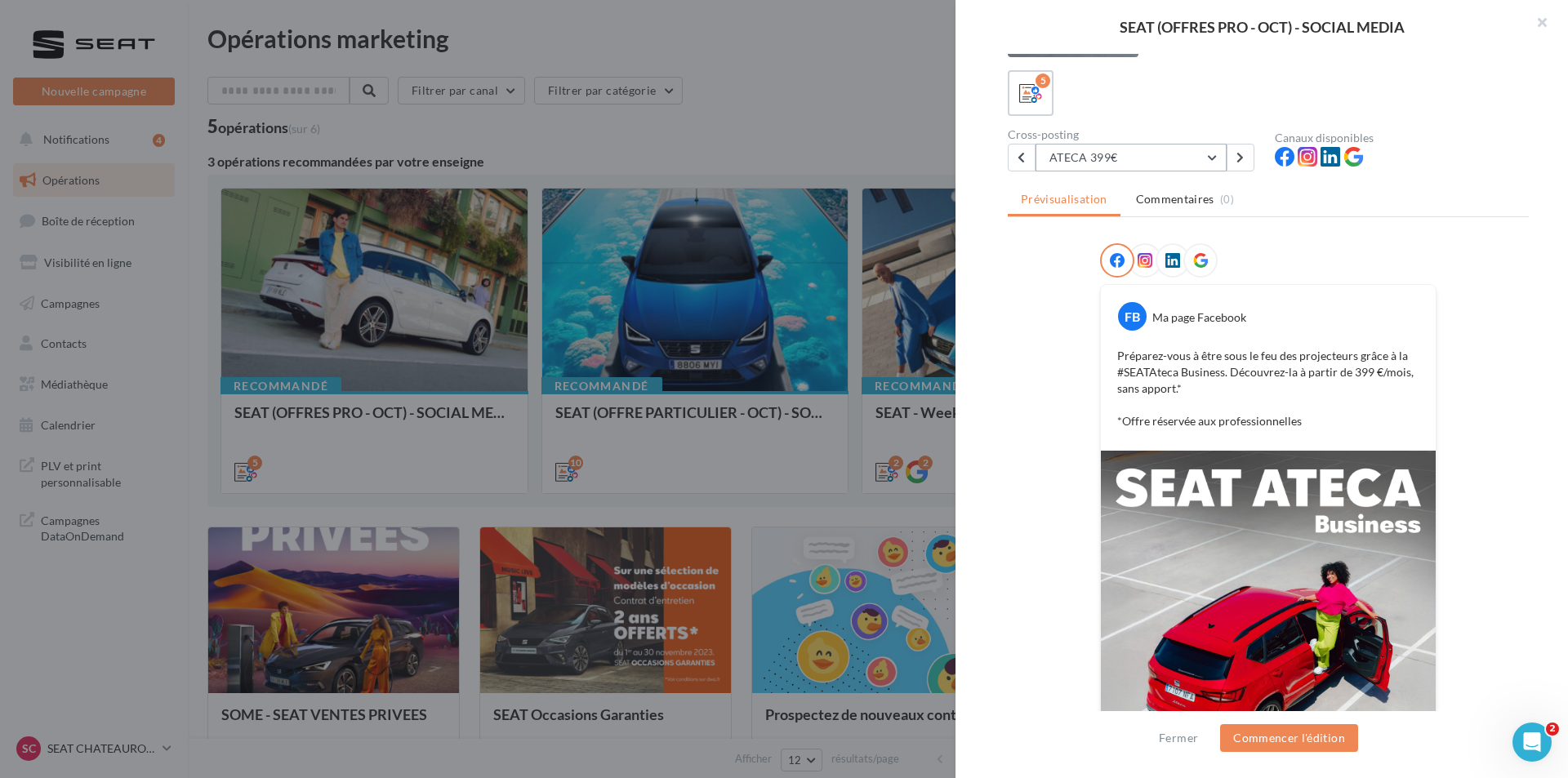
click at [1131, 149] on button "ATECA 399€" at bounding box center [1131, 158] width 191 height 28
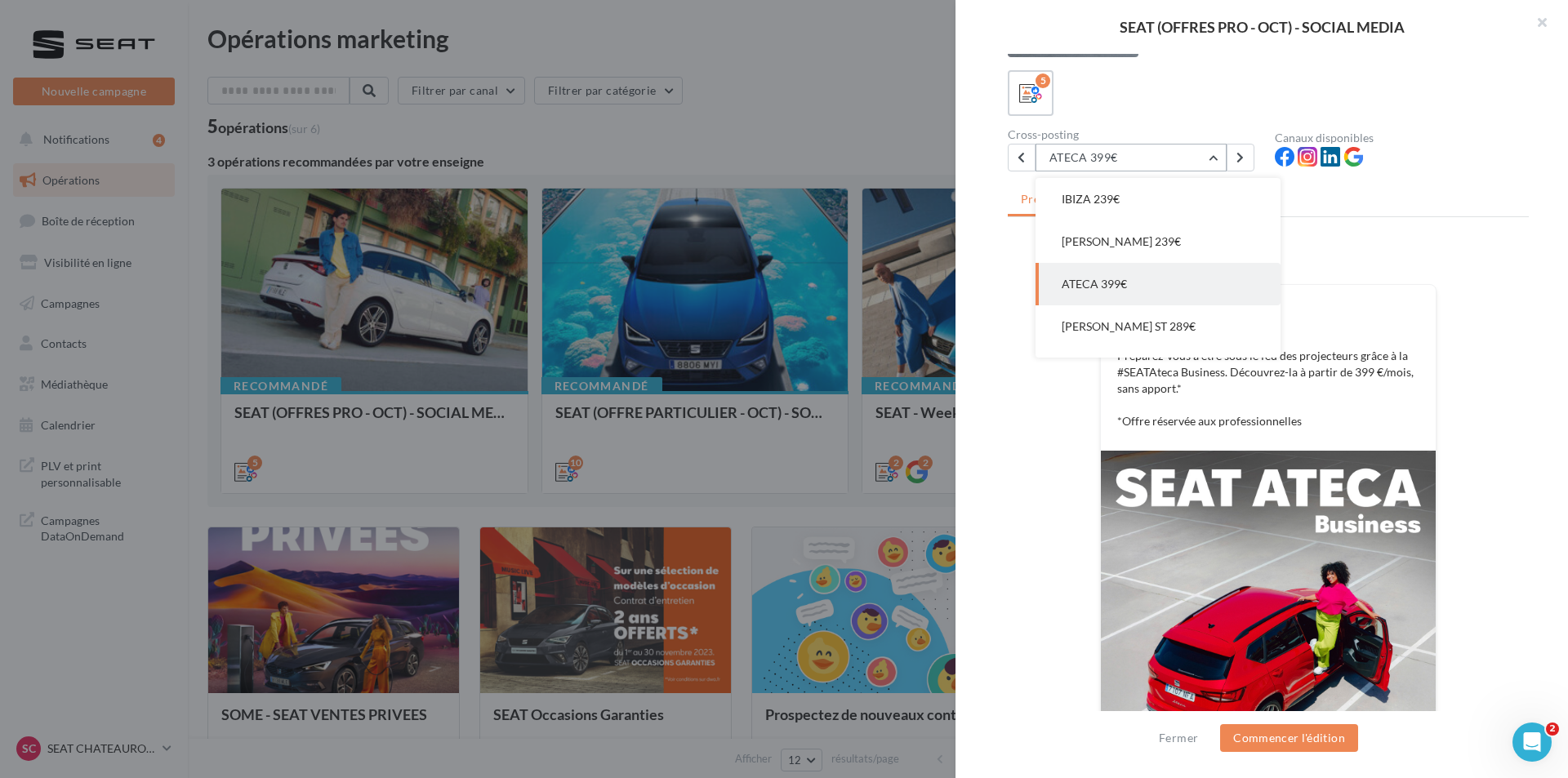
scroll to position [33, 0]
click at [1113, 284] on button "[PERSON_NAME] ST 289€" at bounding box center [1157, 294] width 245 height 42
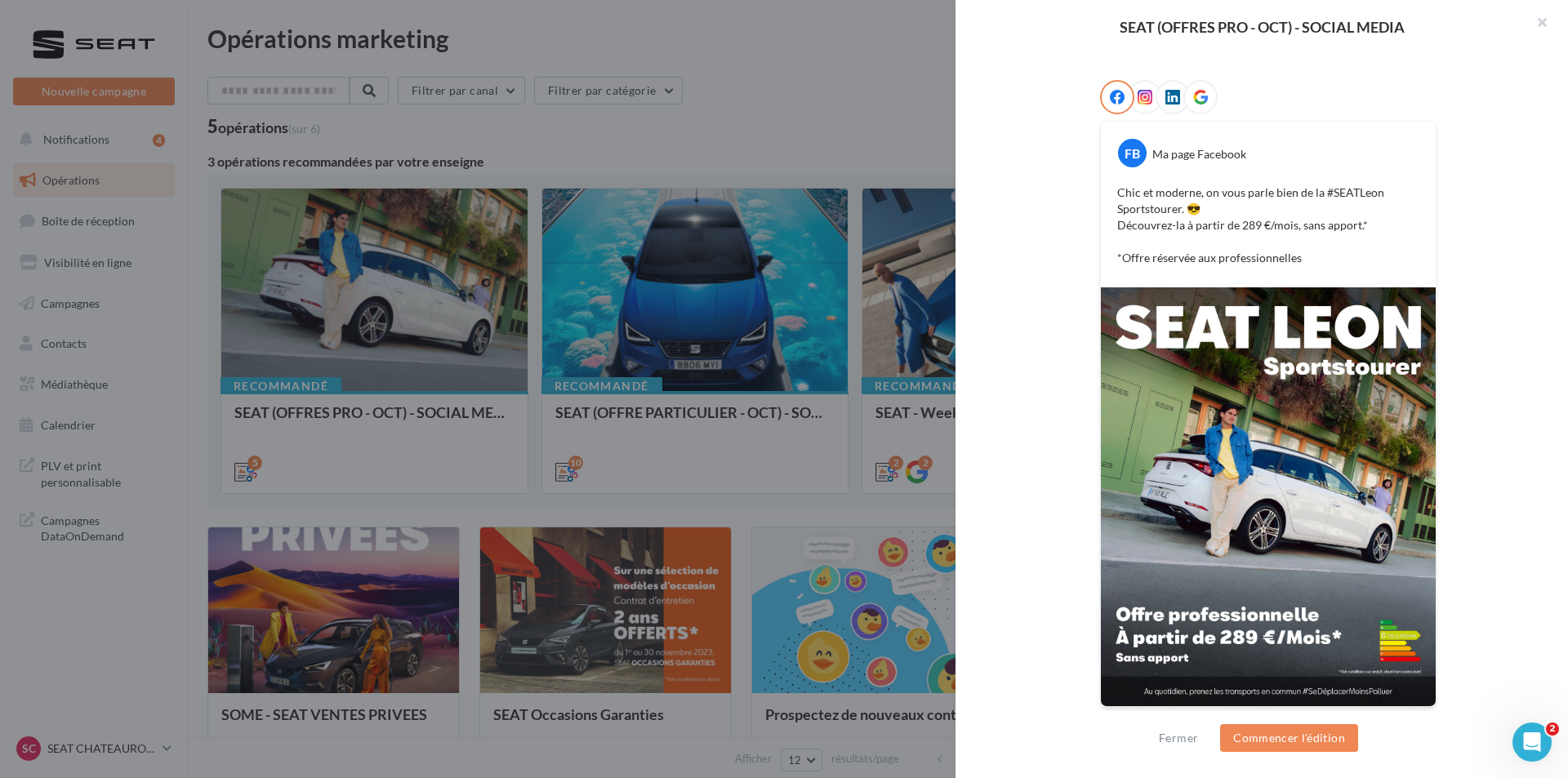
scroll to position [82, 0]
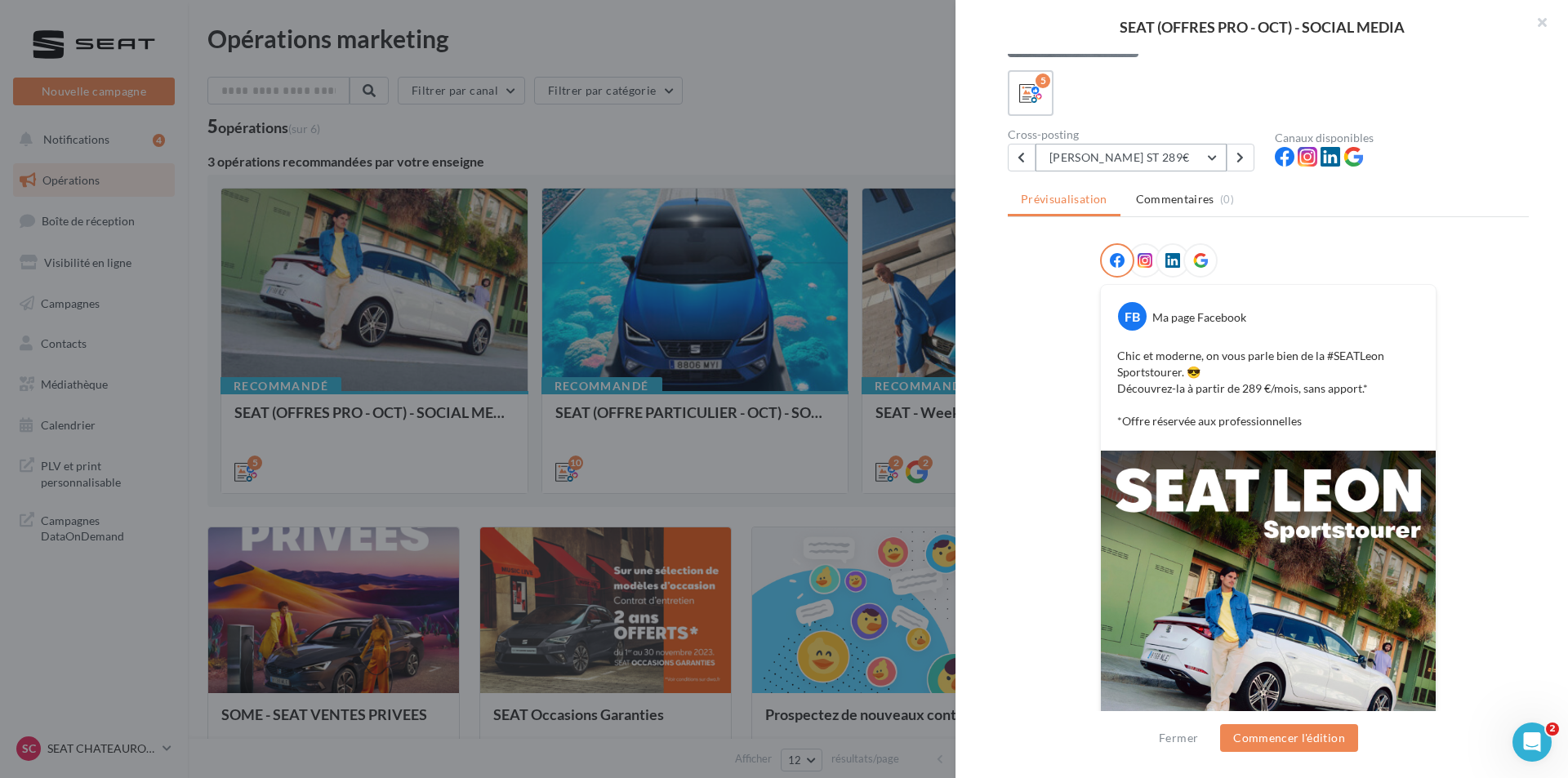
click at [1147, 162] on button "[PERSON_NAME] ST 289€" at bounding box center [1131, 158] width 191 height 28
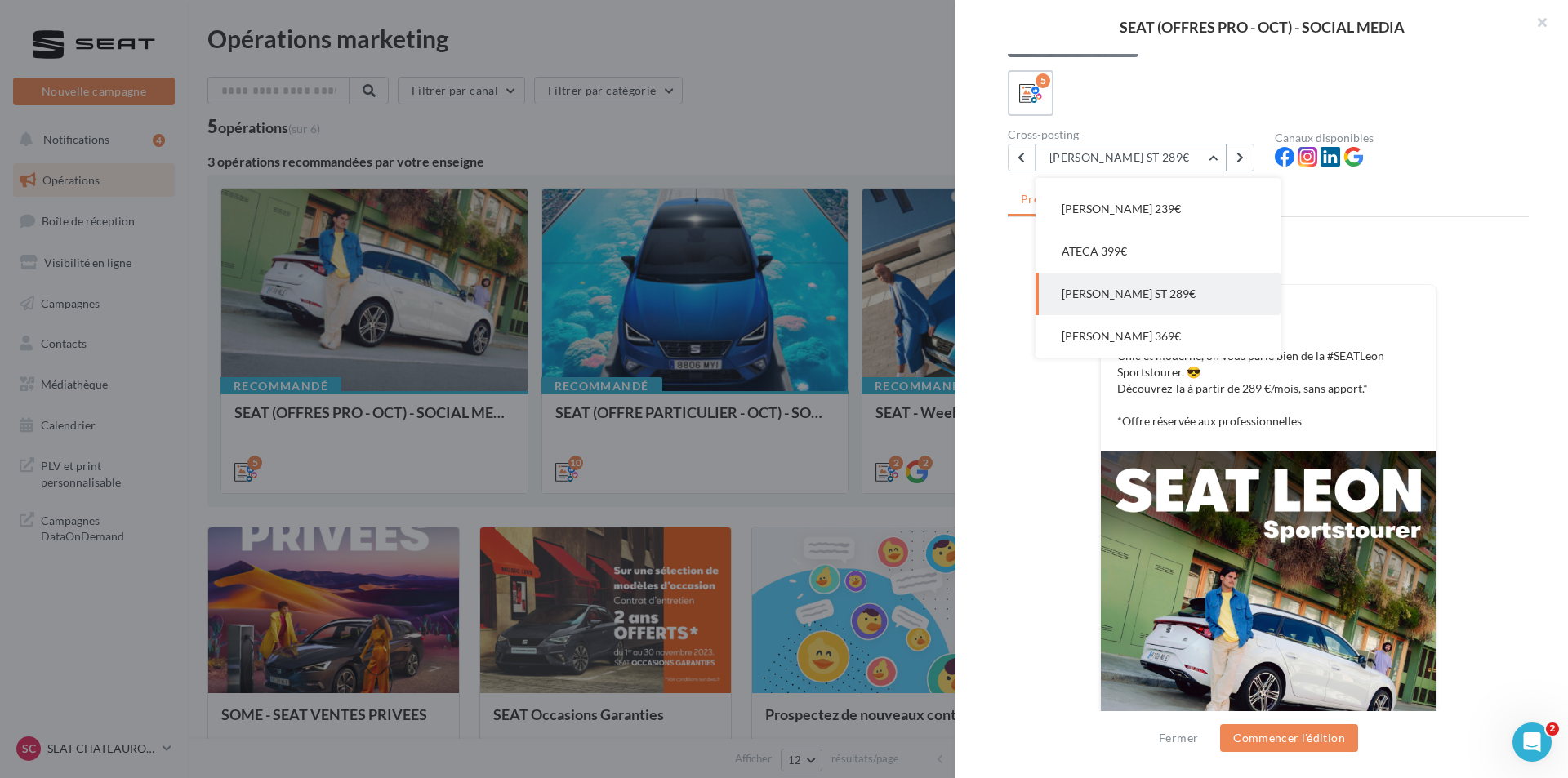
scroll to position [163, 0]
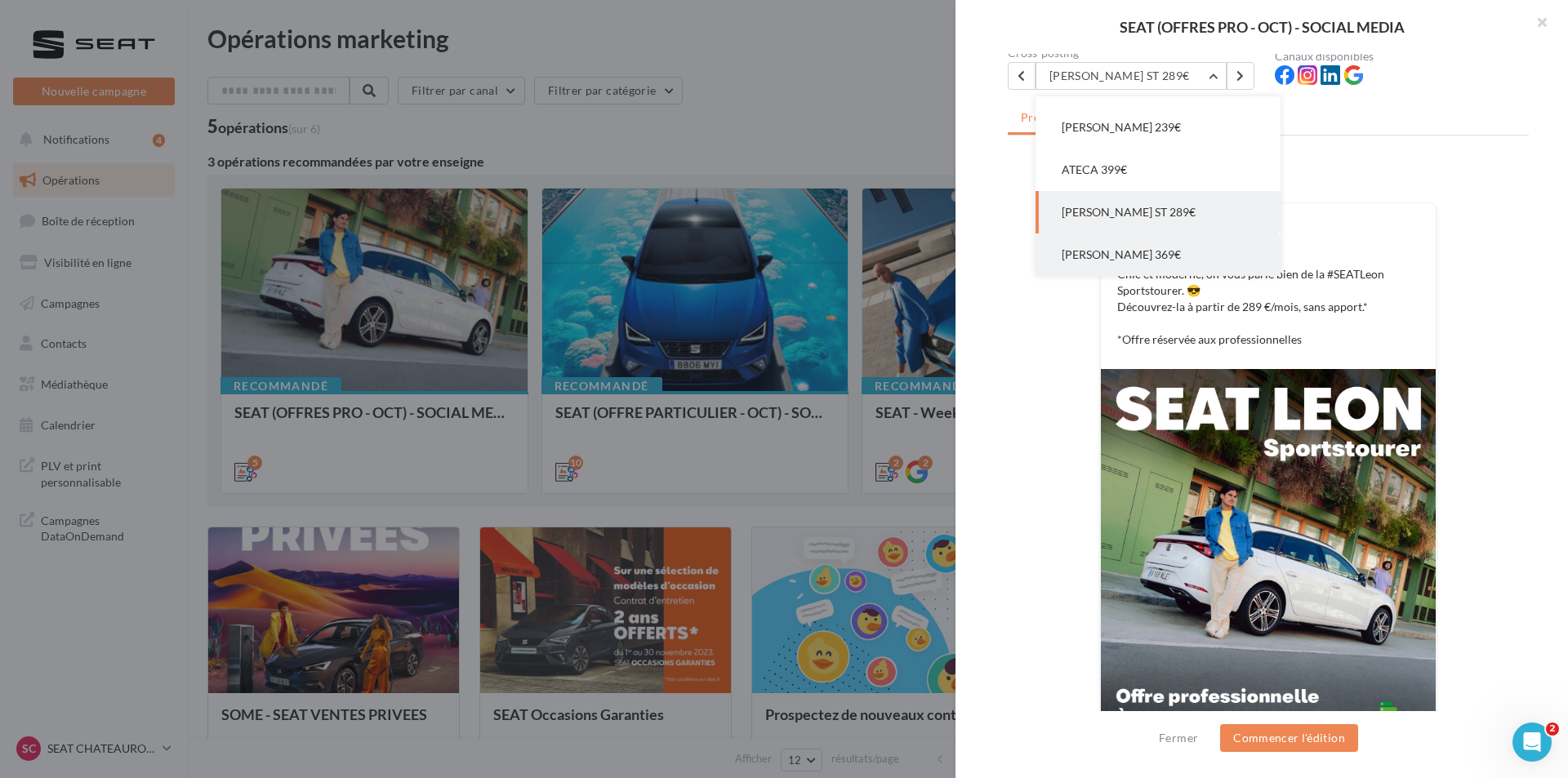
click at [1142, 252] on span "[PERSON_NAME] 369€" at bounding box center [1121, 254] width 120 height 14
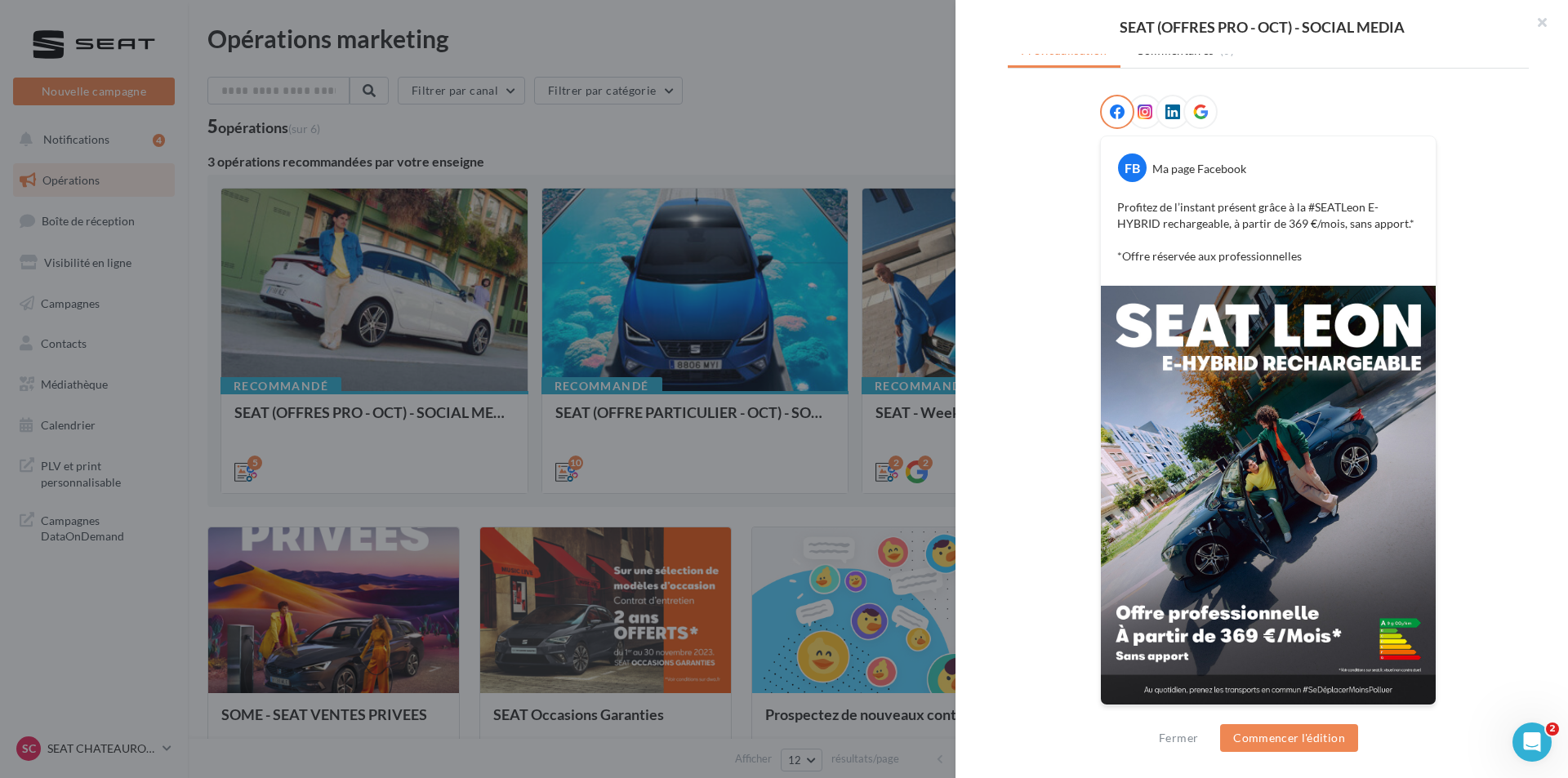
scroll to position [0, 0]
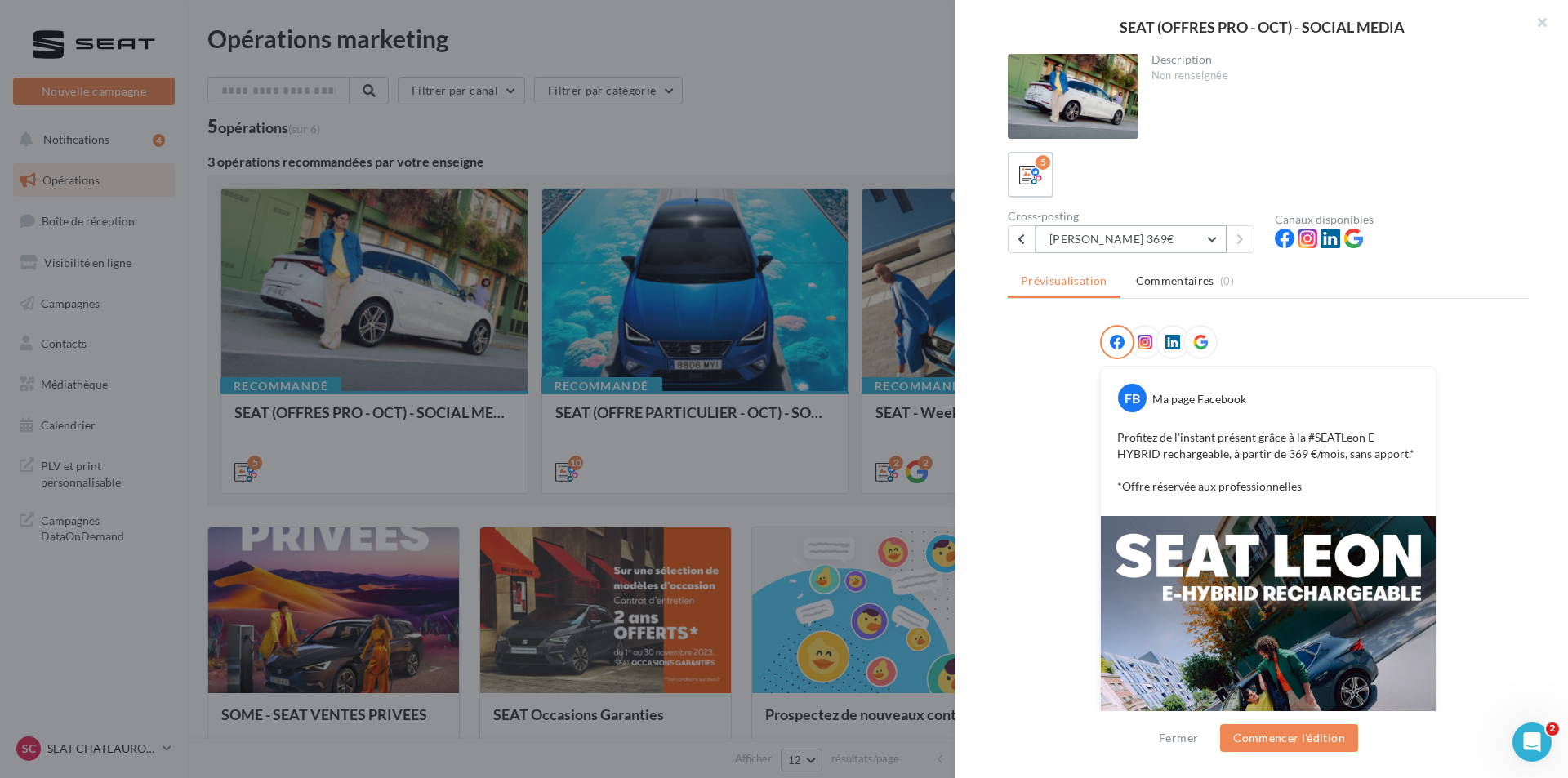
click at [1160, 248] on button "[PERSON_NAME] 369€" at bounding box center [1131, 239] width 191 height 28
click at [849, 446] on div at bounding box center [784, 389] width 1568 height 778
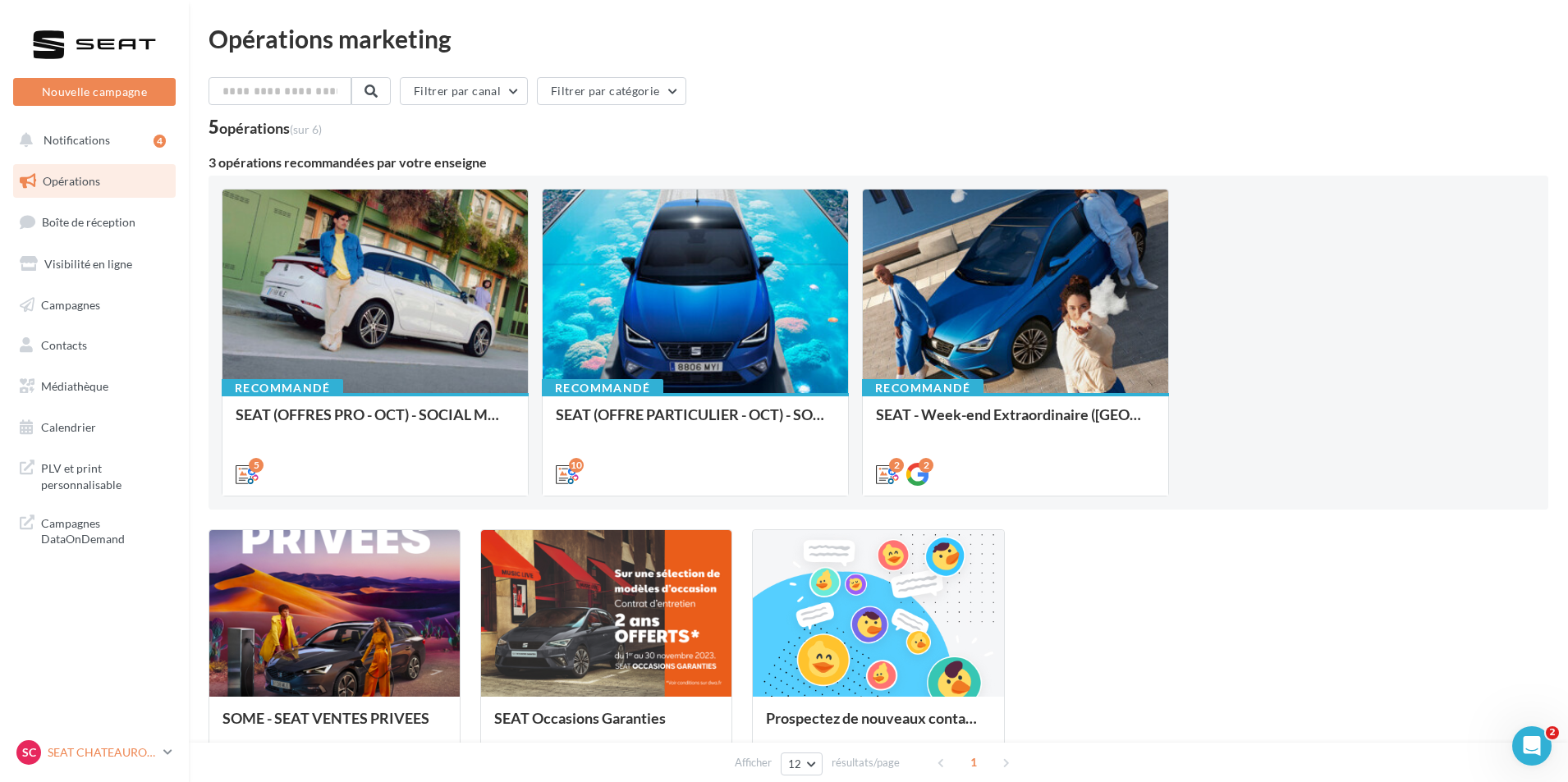
click at [89, 754] on p "SEAT CHATEAUROUX" at bounding box center [102, 753] width 109 height 17
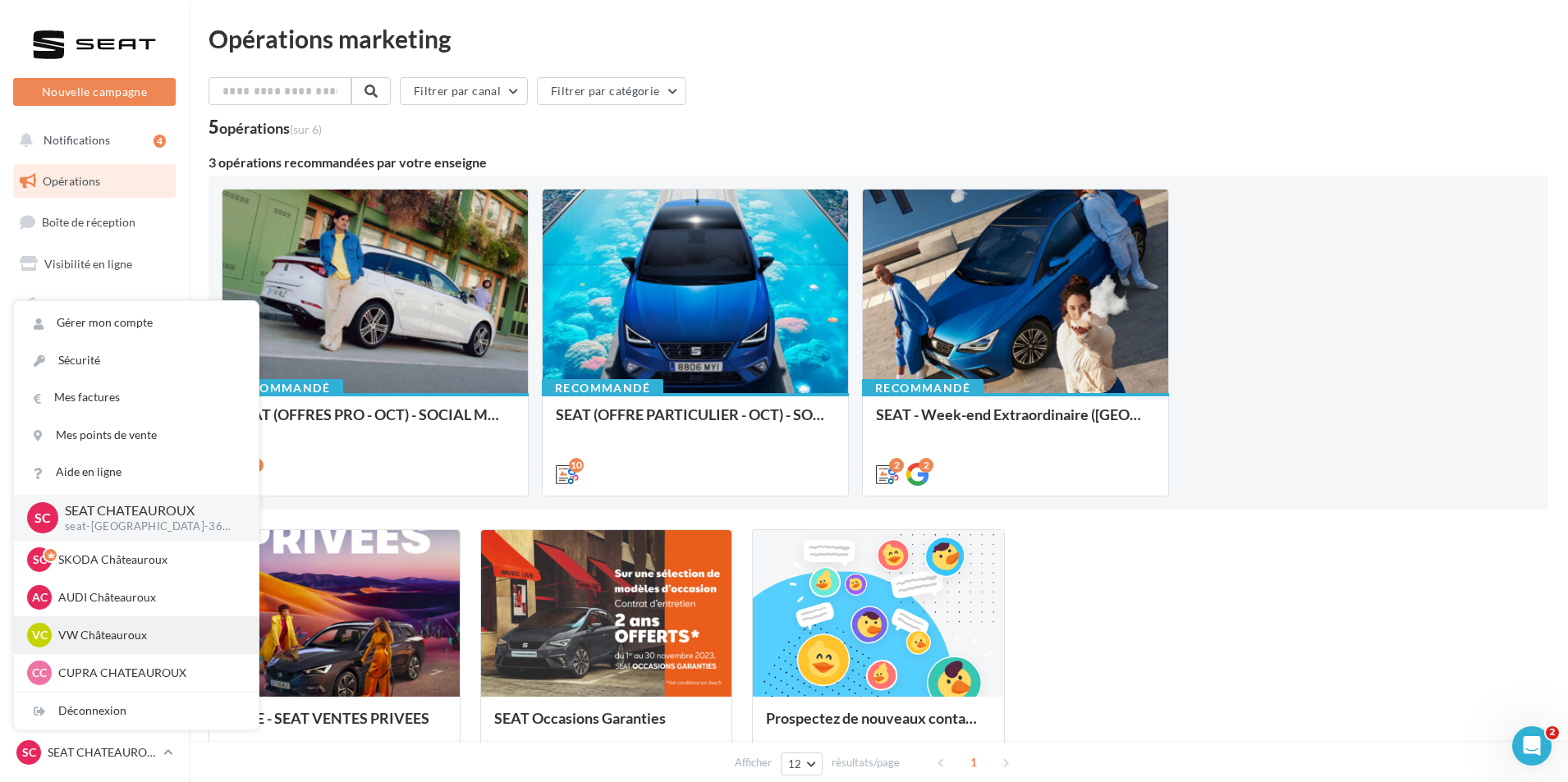
scroll to position [82, 0]
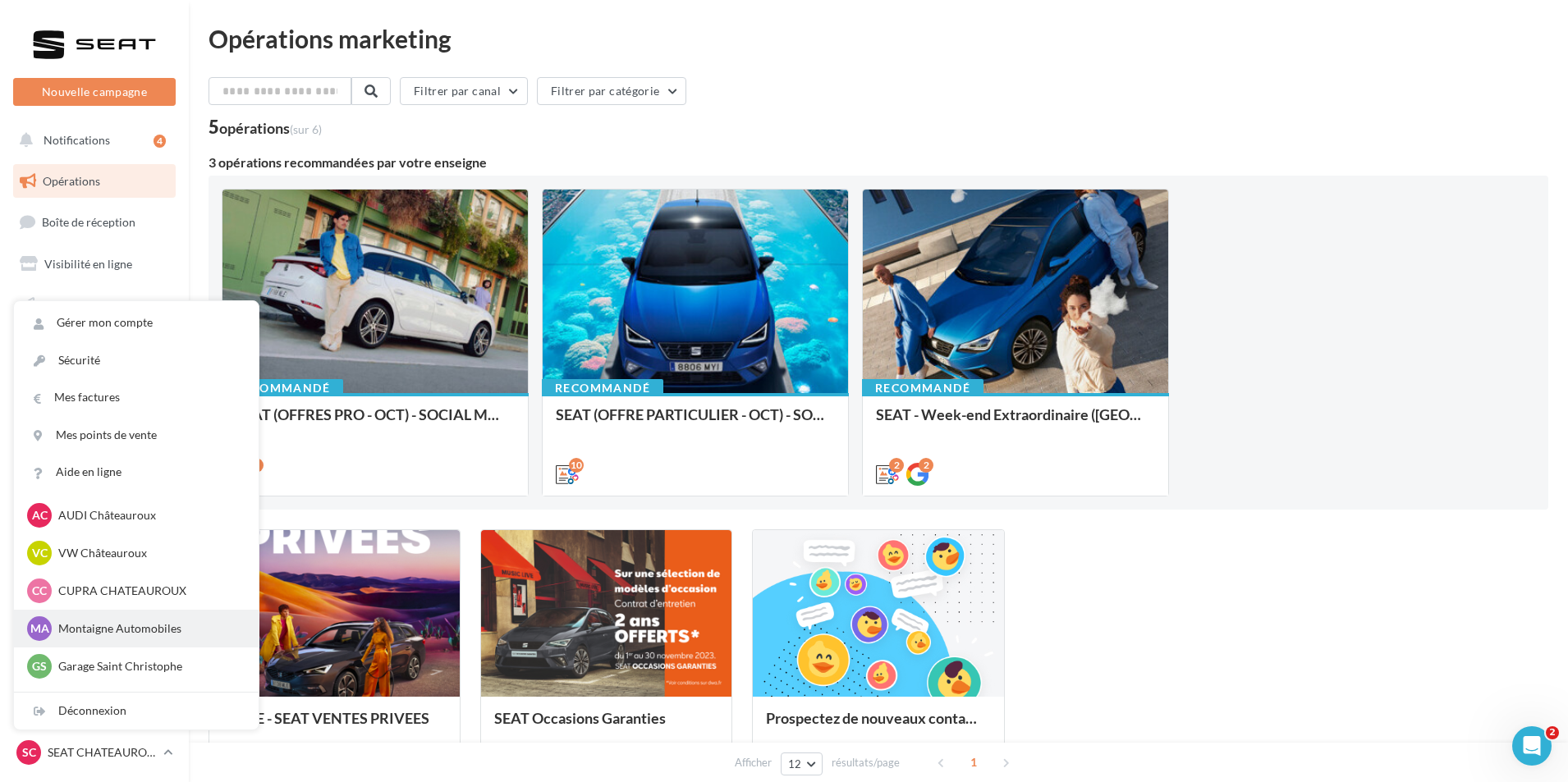
click at [157, 625] on p "Montaigne Automobiles" at bounding box center [148, 629] width 181 height 17
